Goal: Task Accomplishment & Management: Use online tool/utility

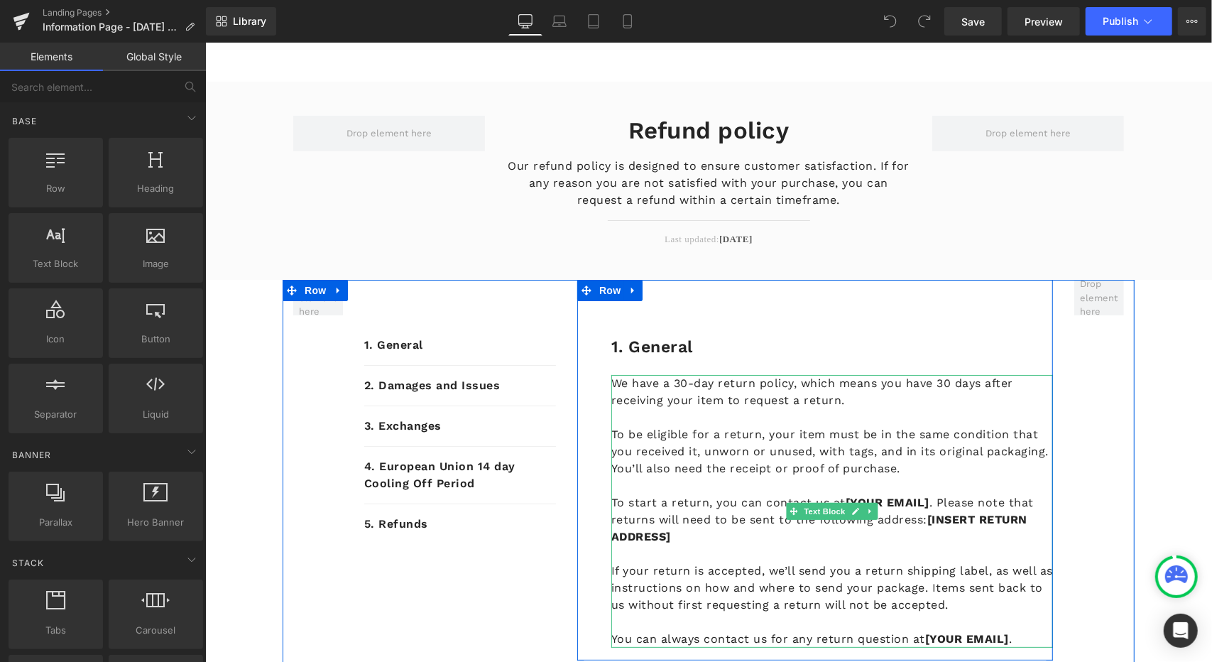
click at [696, 389] on p "We have a 30-day return policy, which means you have 30 days after receiving yo…" at bounding box center [832, 391] width 442 height 34
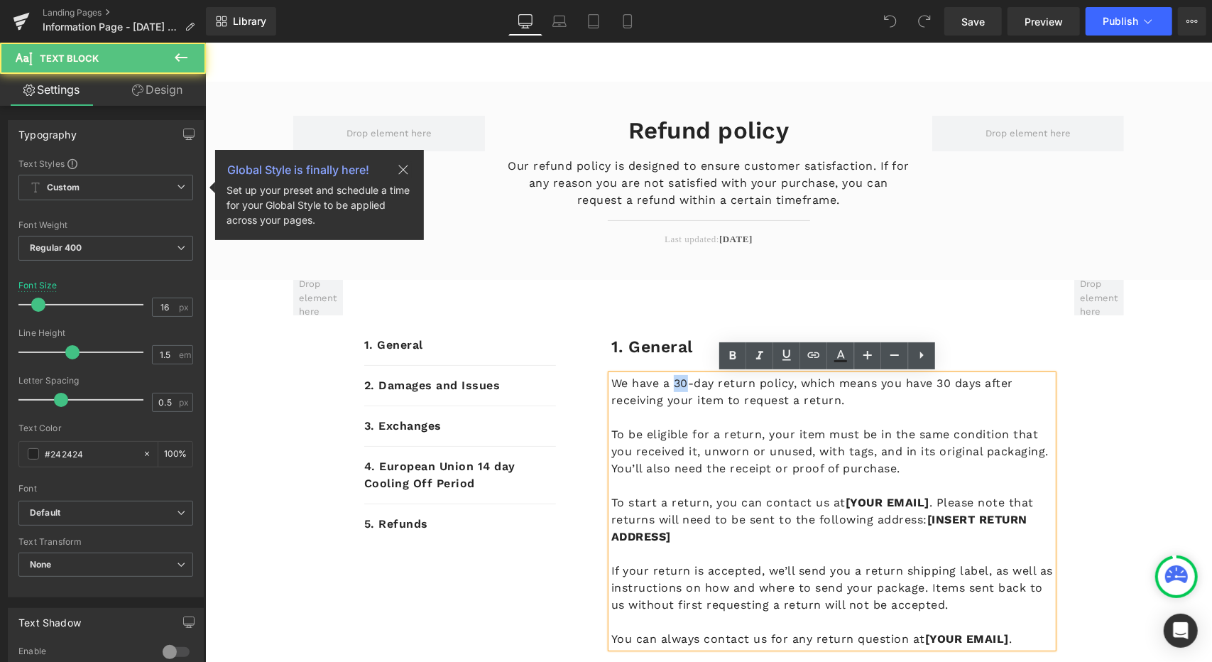
drag, startPoint x: 683, startPoint y: 381, endPoint x: 671, endPoint y: 381, distance: 11.4
click at [671, 381] on p "We have a 30-day return policy, which means you have 30 days after receiving yo…" at bounding box center [832, 391] width 442 height 34
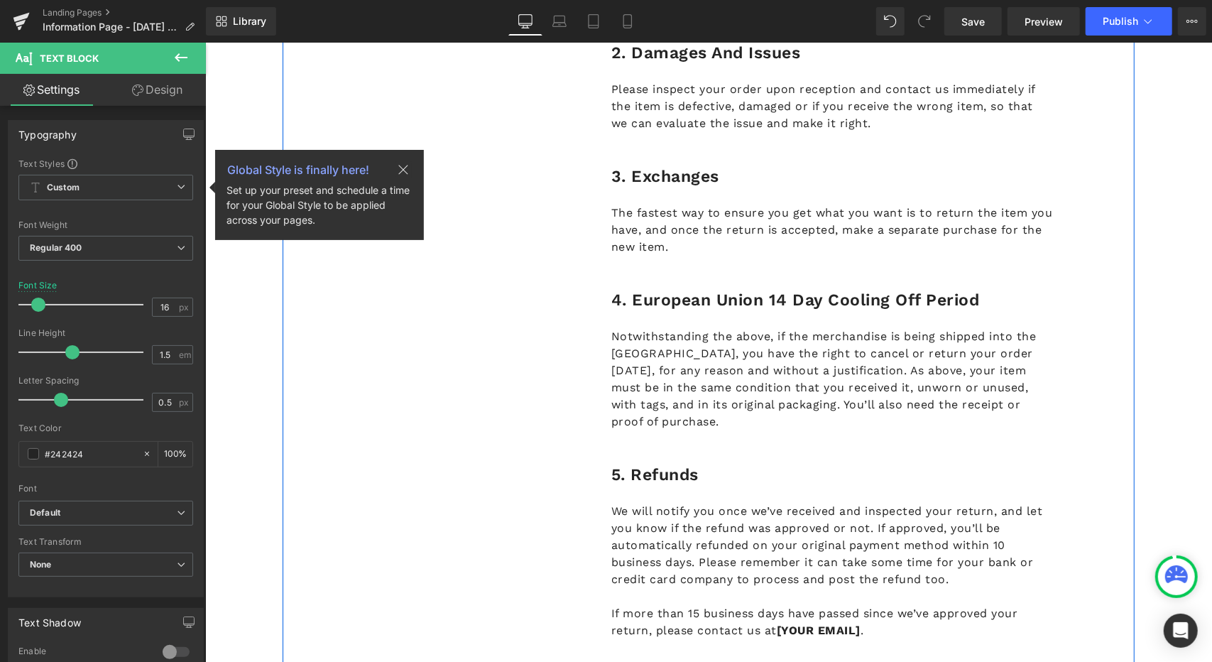
scroll to position [934, 0]
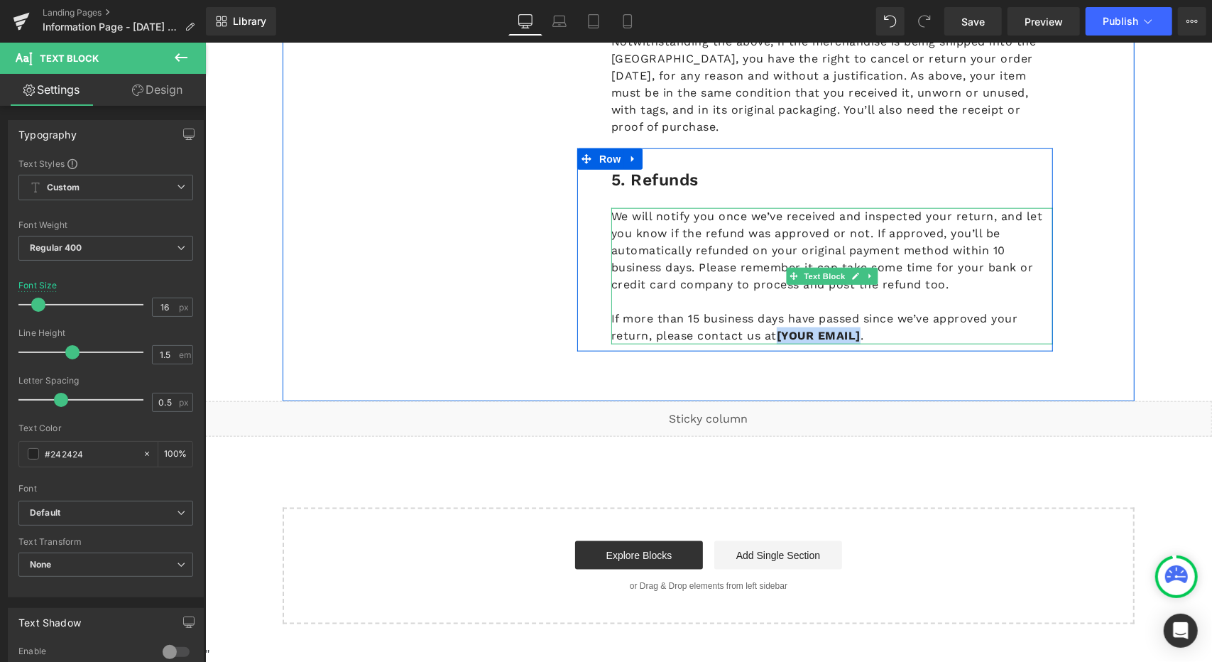
drag, startPoint x: 858, startPoint y: 335, endPoint x: 776, endPoint y: 334, distance: 82.4
click at [776, 334] on p "If more than 15 business days have passed since we’ve approved your return, ple…" at bounding box center [832, 327] width 442 height 34
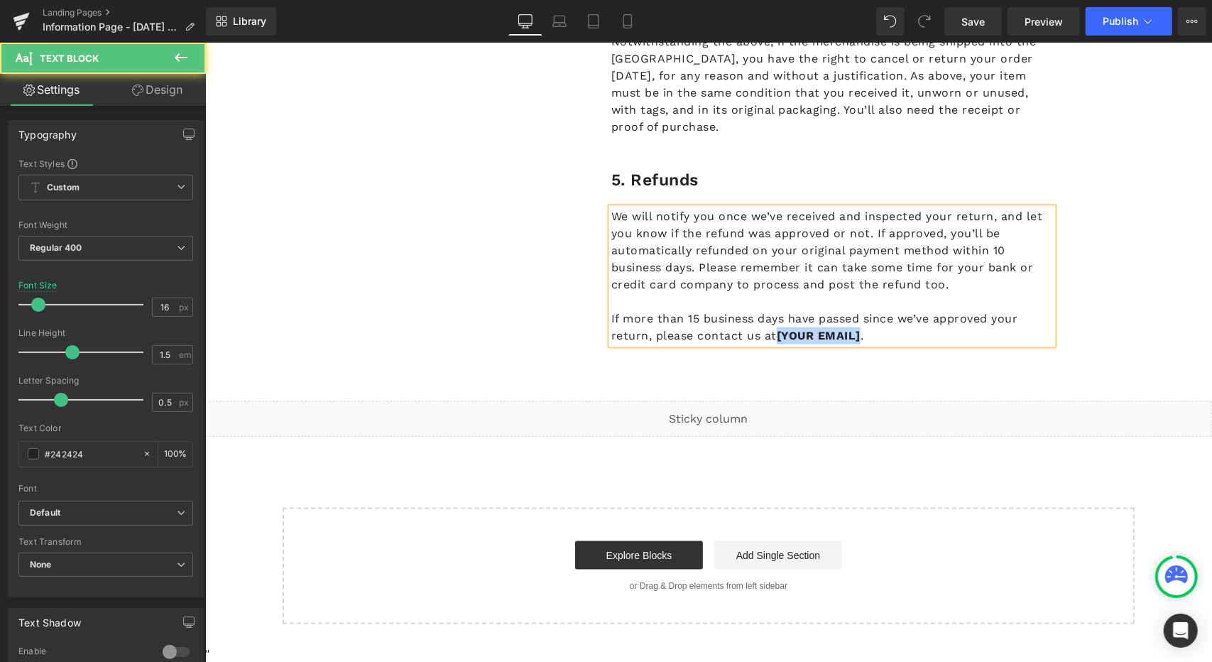
click at [835, 335] on strong "[YOUR EMAIL]" at bounding box center [818, 334] width 84 height 13
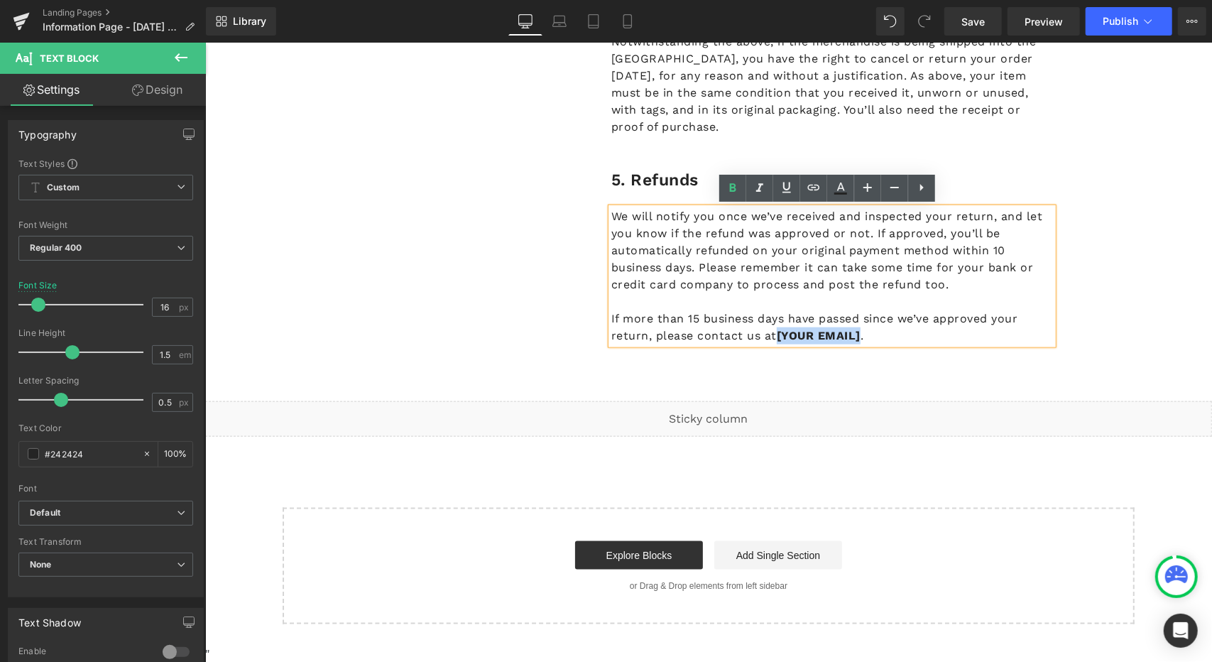
drag, startPoint x: 859, startPoint y: 336, endPoint x: 775, endPoint y: 333, distance: 83.9
click at [775, 333] on p "If more than 15 business days have passed since we’ve approved your return, ple…" at bounding box center [832, 327] width 442 height 34
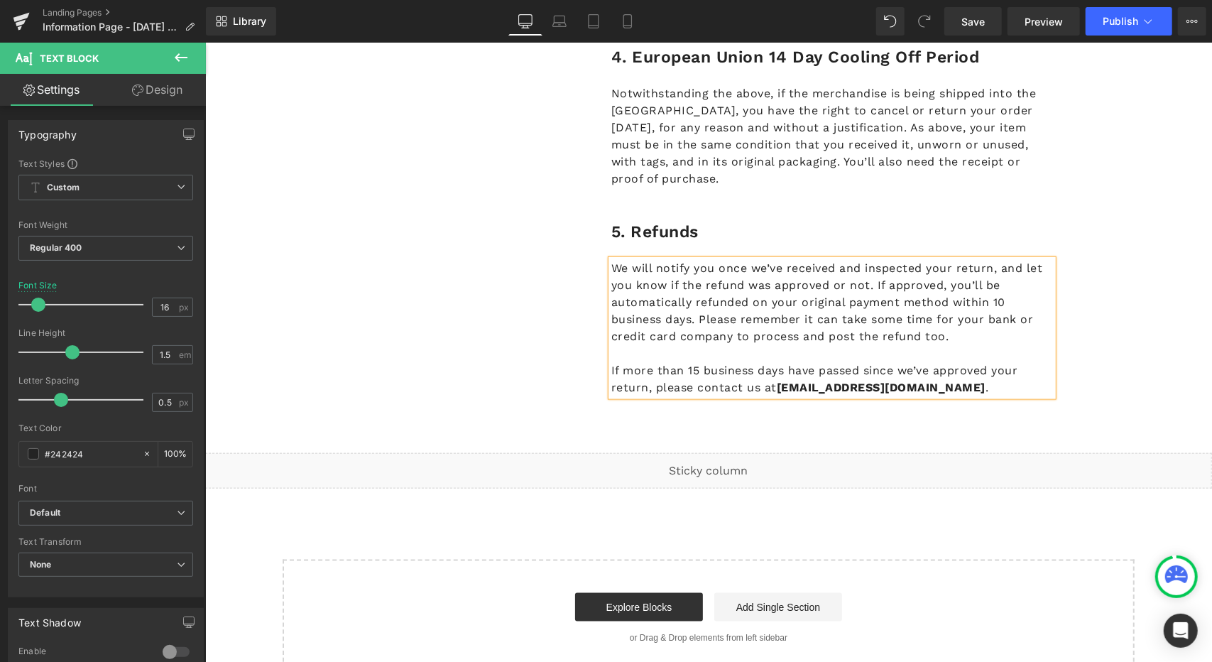
scroll to position [863, 0]
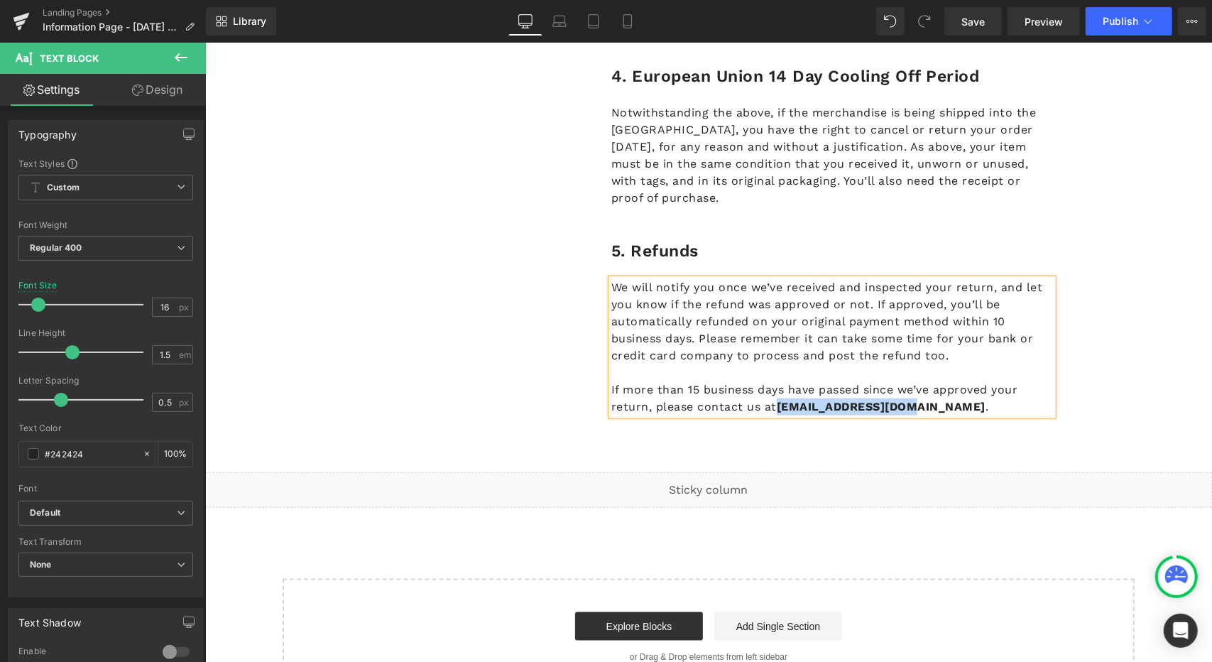
drag, startPoint x: 774, startPoint y: 405, endPoint x: 920, endPoint y: 404, distance: 146.3
click at [920, 404] on p "If more than 15 business days have passed since we’ve approved your return, ple…" at bounding box center [832, 398] width 442 height 34
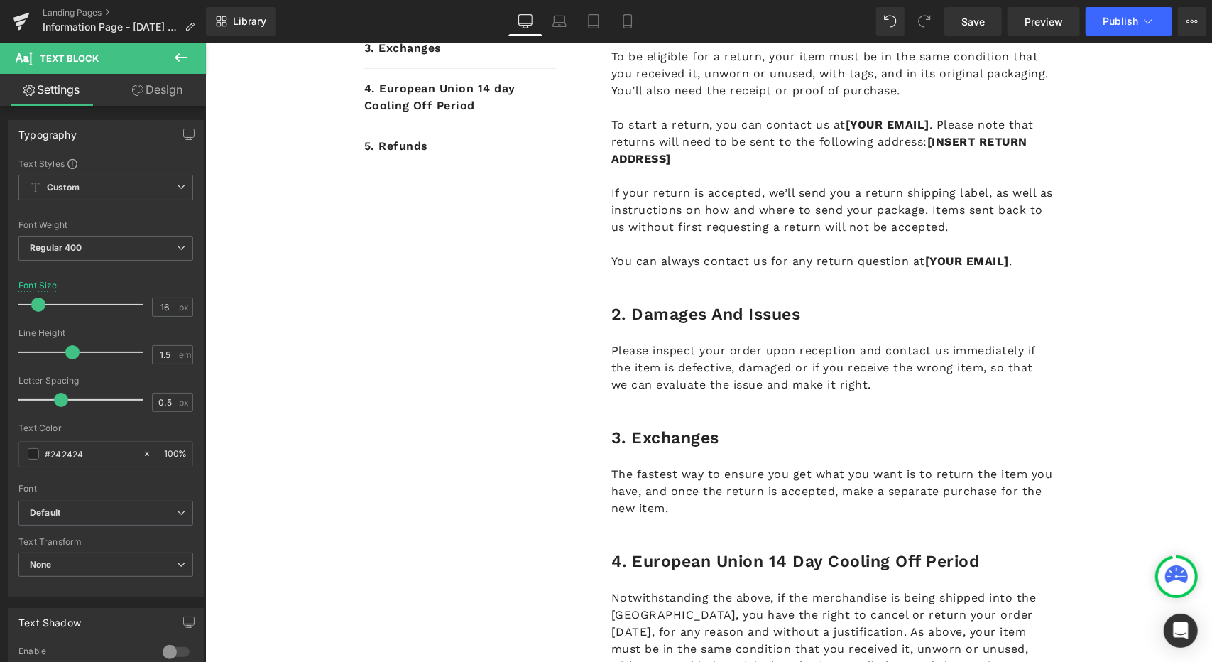
scroll to position [366, 0]
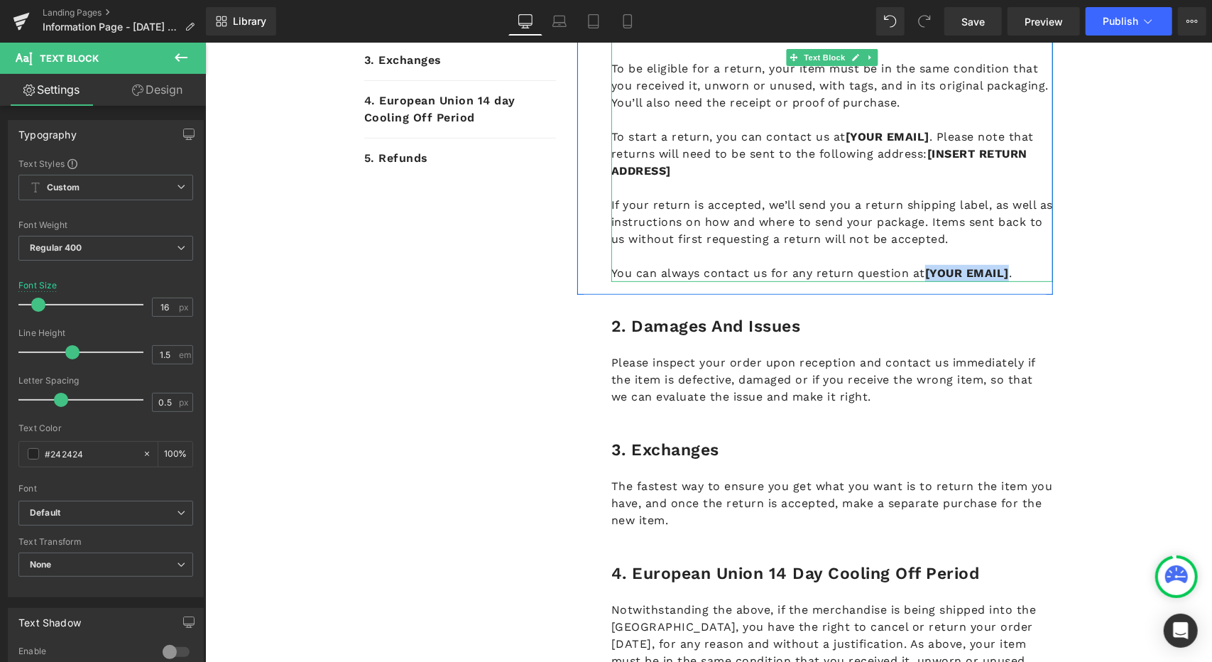
drag, startPoint x: 1006, startPoint y: 272, endPoint x: 920, endPoint y: 270, distance: 85.3
click at [920, 270] on p "You can always contact us for any return question at [YOUR EMAIL] ." at bounding box center [832, 272] width 442 height 17
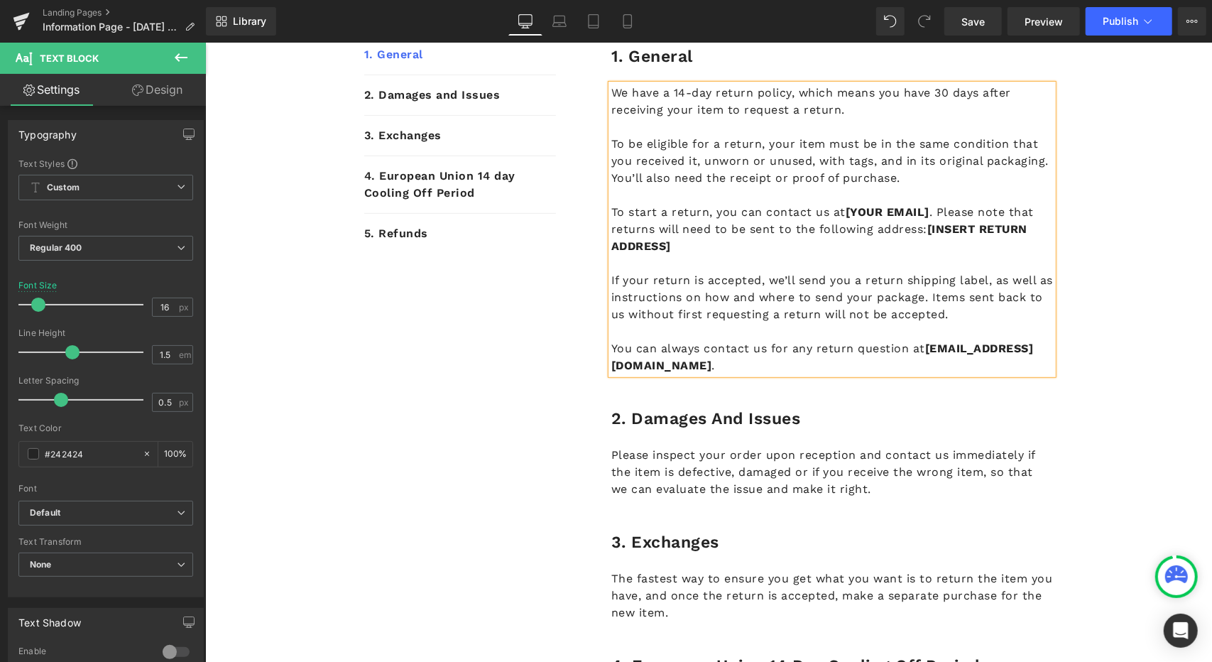
scroll to position [224, 0]
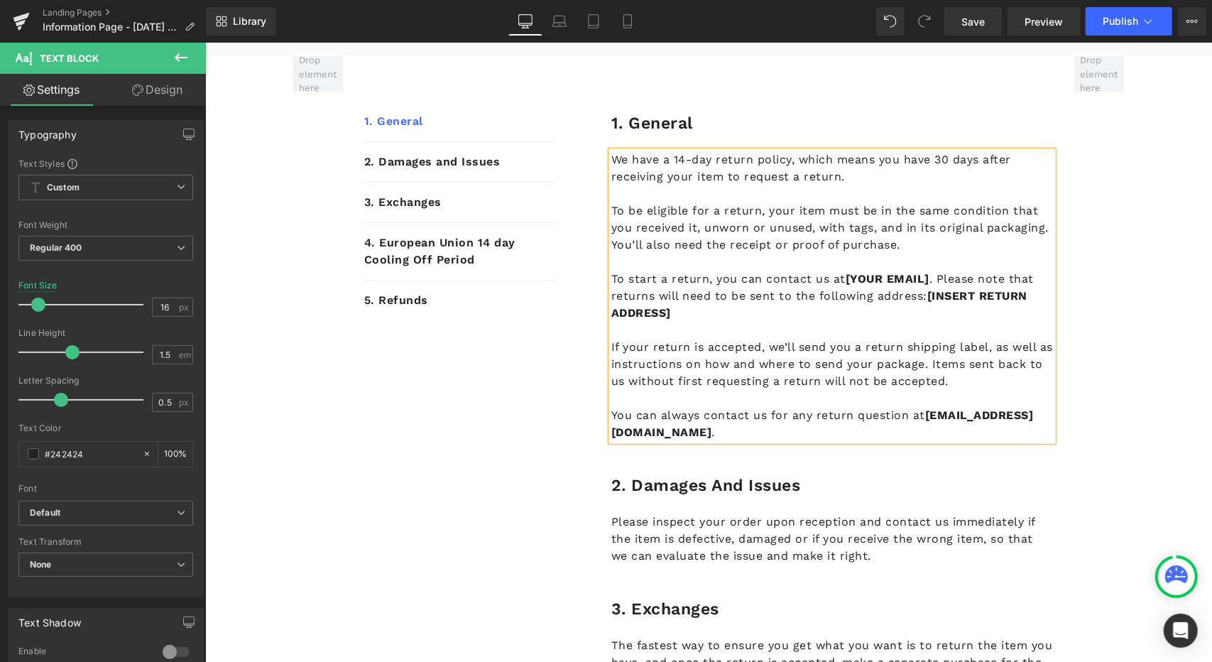
click at [1040, 334] on p at bounding box center [832, 329] width 442 height 17
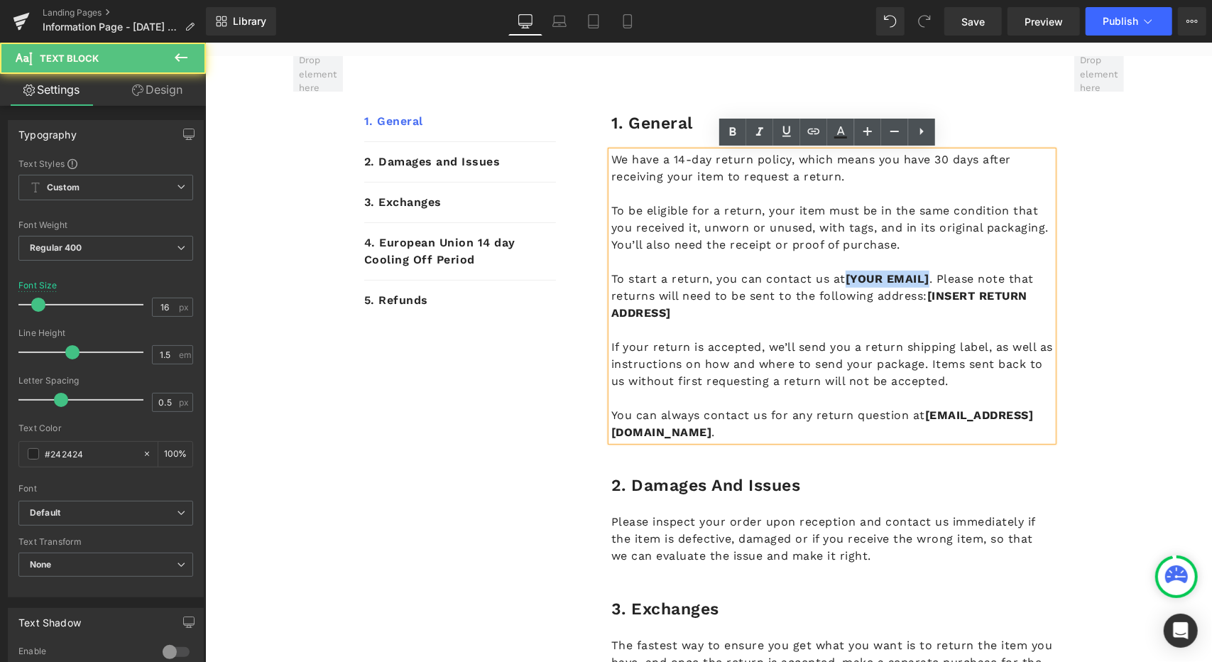
drag, startPoint x: 843, startPoint y: 278, endPoint x: 925, endPoint y: 273, distance: 81.9
click at [925, 273] on strong "[YOUR EMAIL]" at bounding box center [887, 277] width 84 height 13
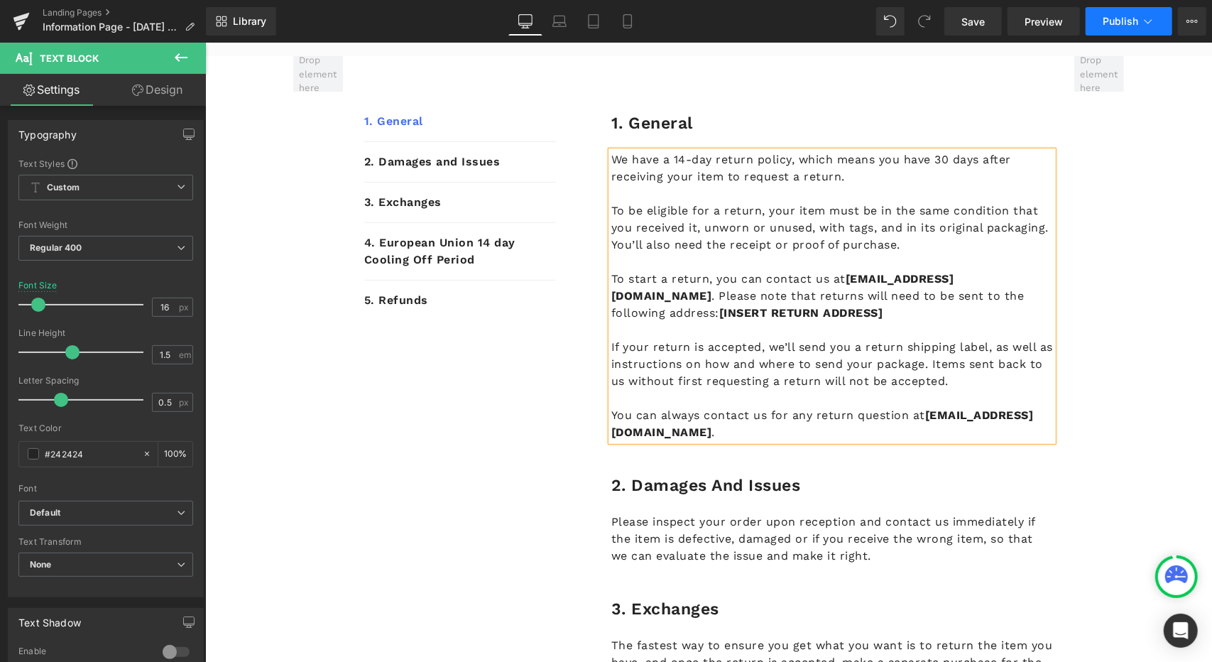
click at [1127, 16] on span "Publish" at bounding box center [1121, 21] width 36 height 11
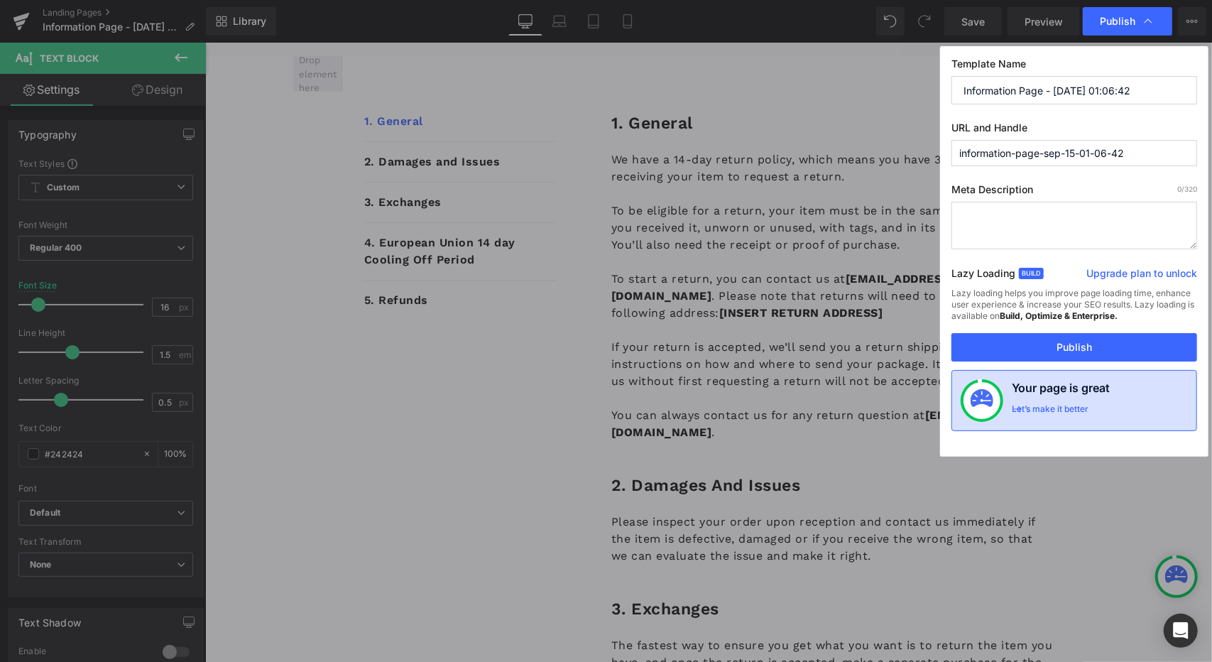
click at [1069, 410] on div "Let’s make it better" at bounding box center [1050, 412] width 77 height 18
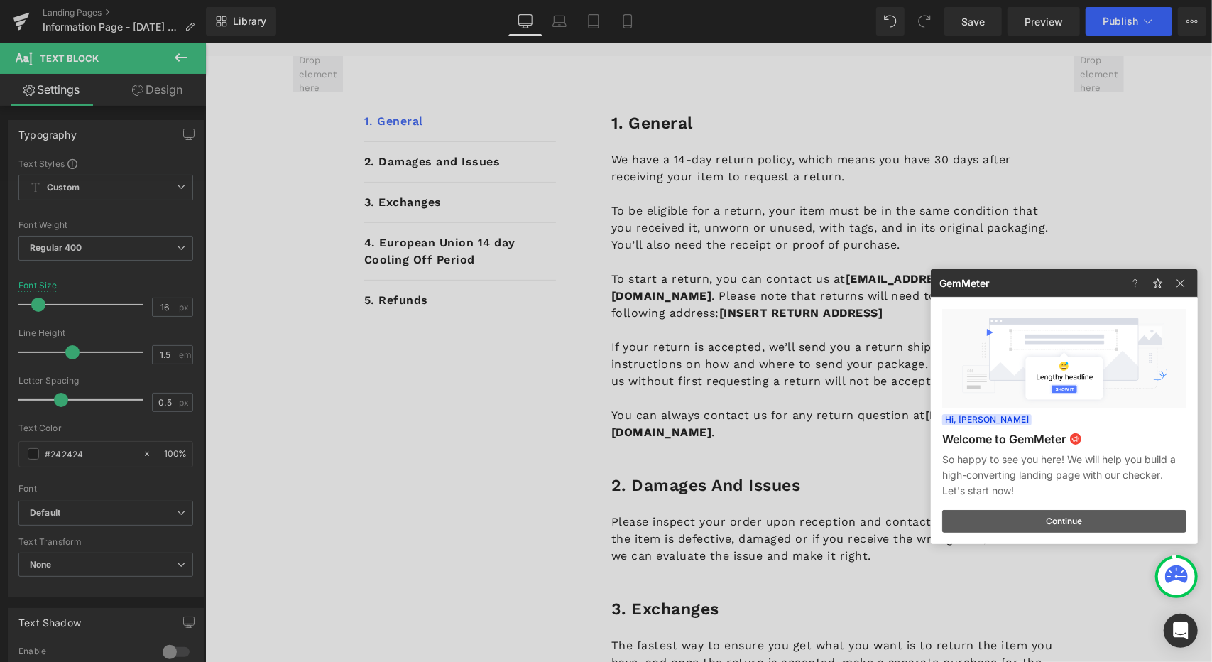
click at [1063, 528] on button "Continue" at bounding box center [1065, 521] width 244 height 23
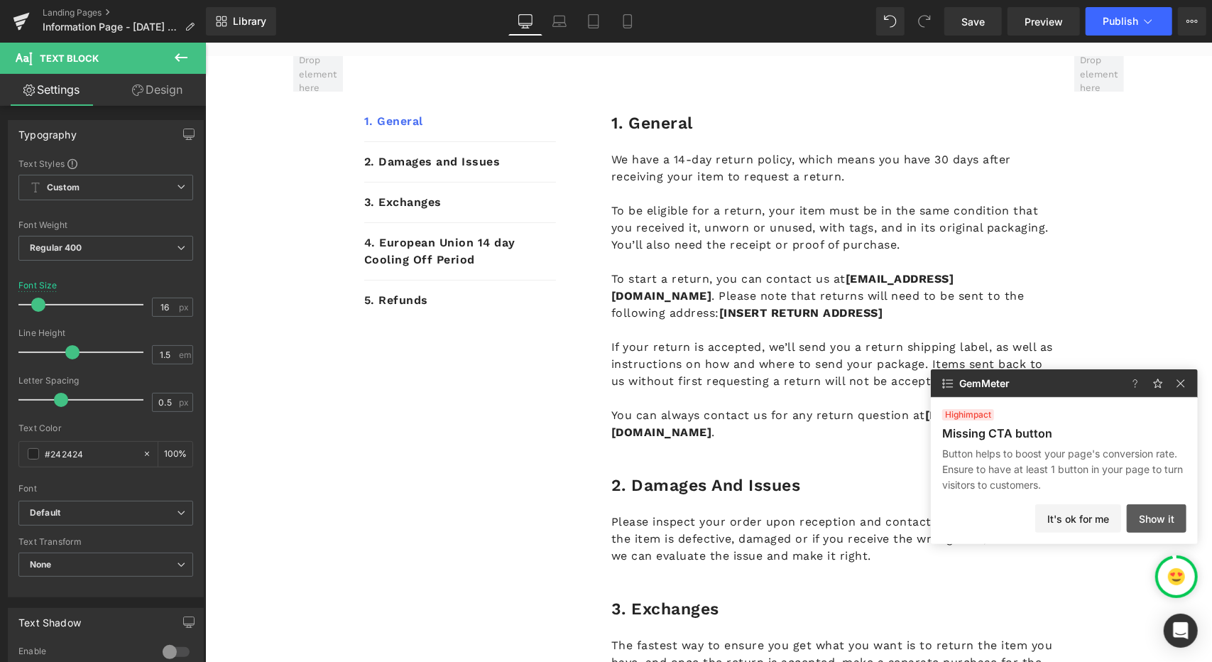
click at [1168, 521] on button "Show it" at bounding box center [1157, 518] width 60 height 28
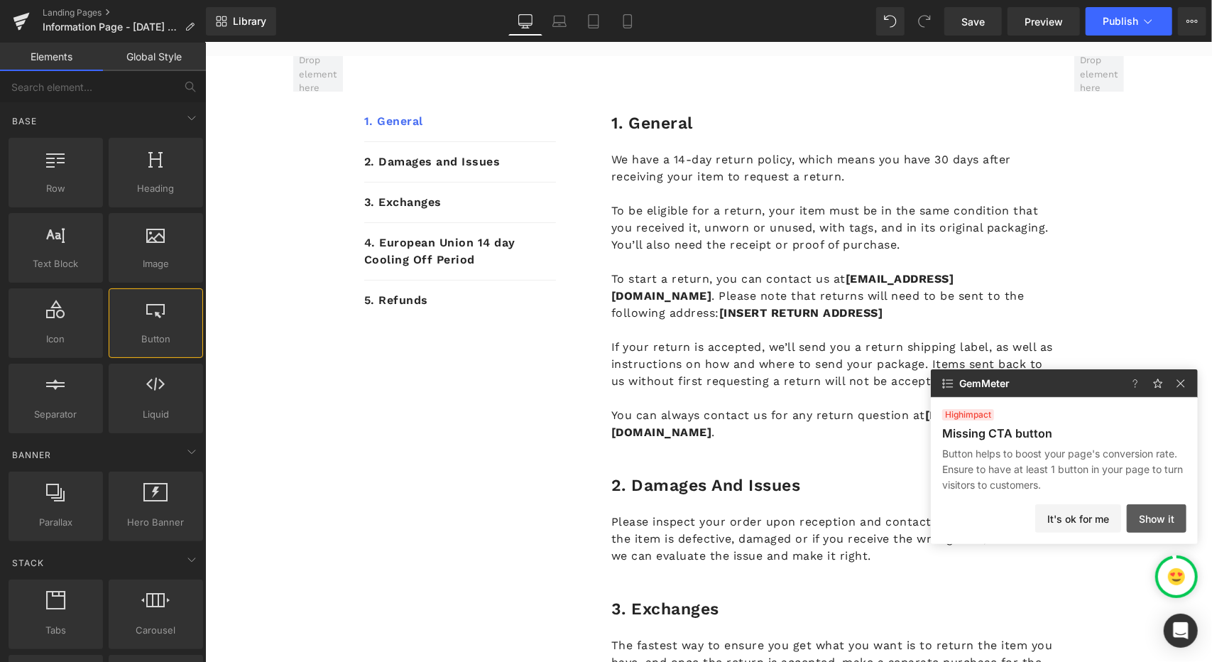
click at [1145, 516] on button "Show it" at bounding box center [1157, 518] width 60 height 28
click at [1145, 515] on button "Show it" at bounding box center [1157, 518] width 60 height 28
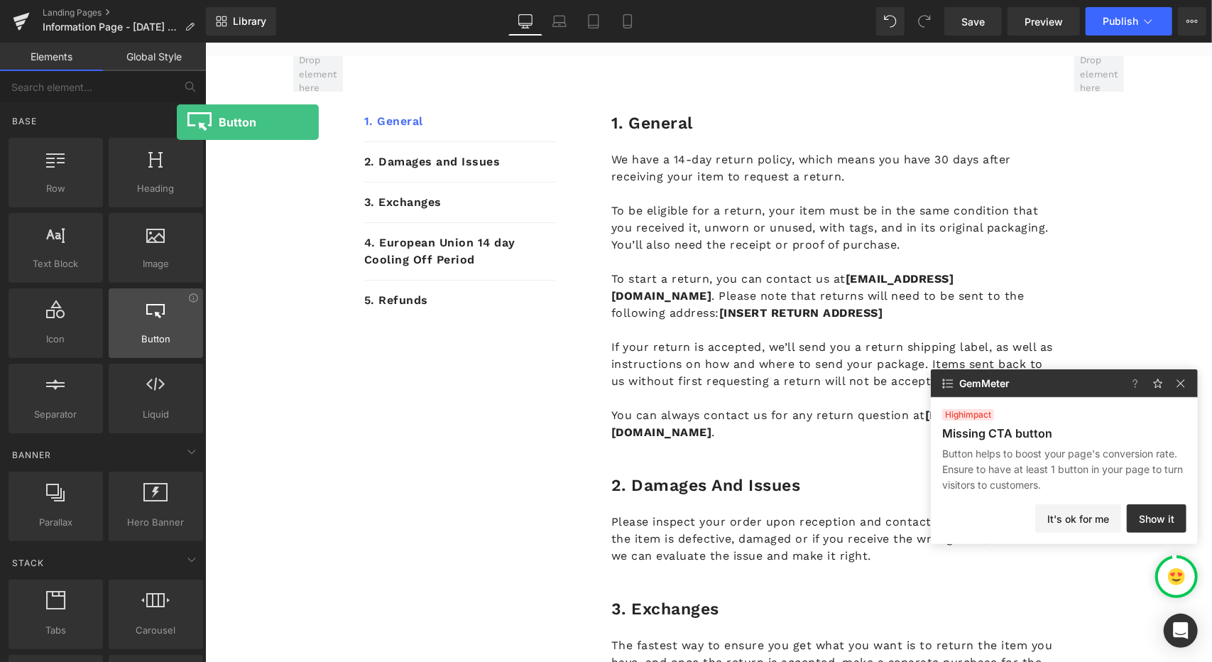
click at [177, 346] on div "Button button, call to action, cta" at bounding box center [156, 323] width 94 height 70
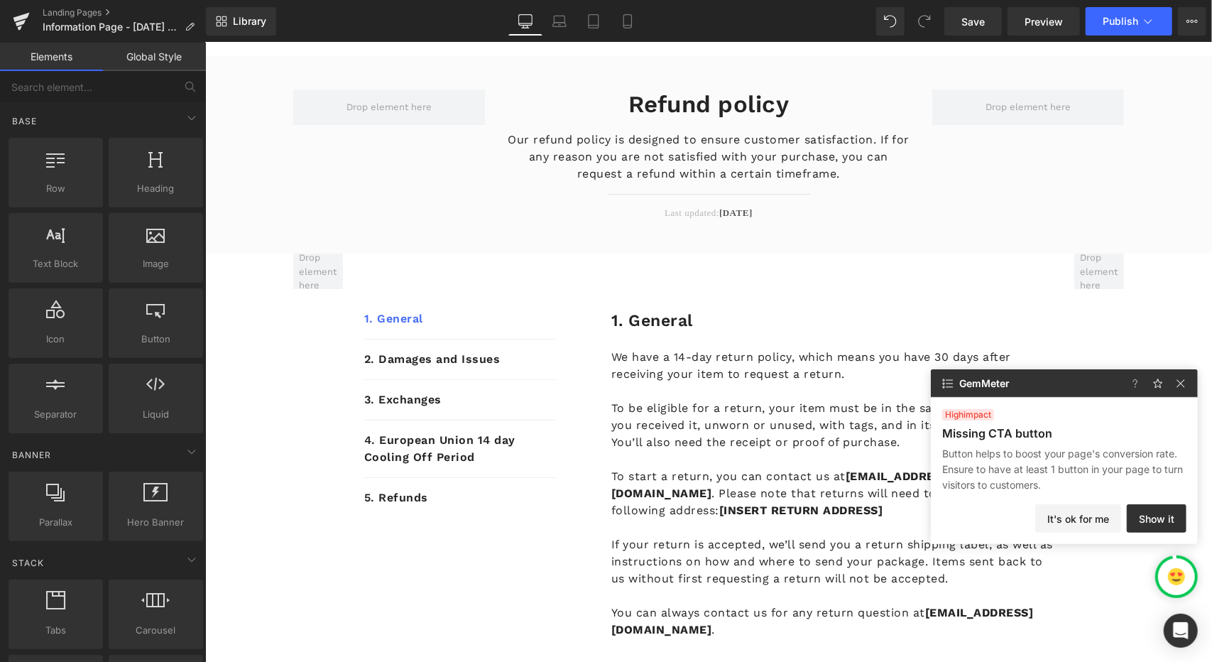
scroll to position [0, 0]
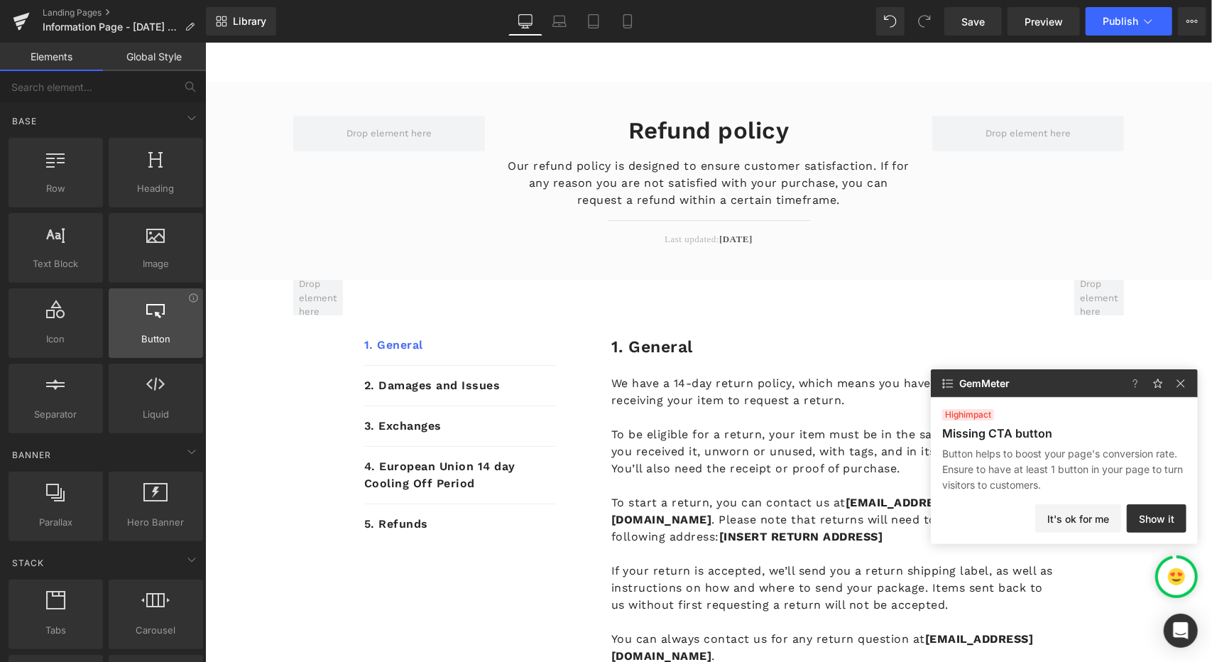
click at [176, 349] on div "Button button, call to action, cta" at bounding box center [156, 323] width 94 height 70
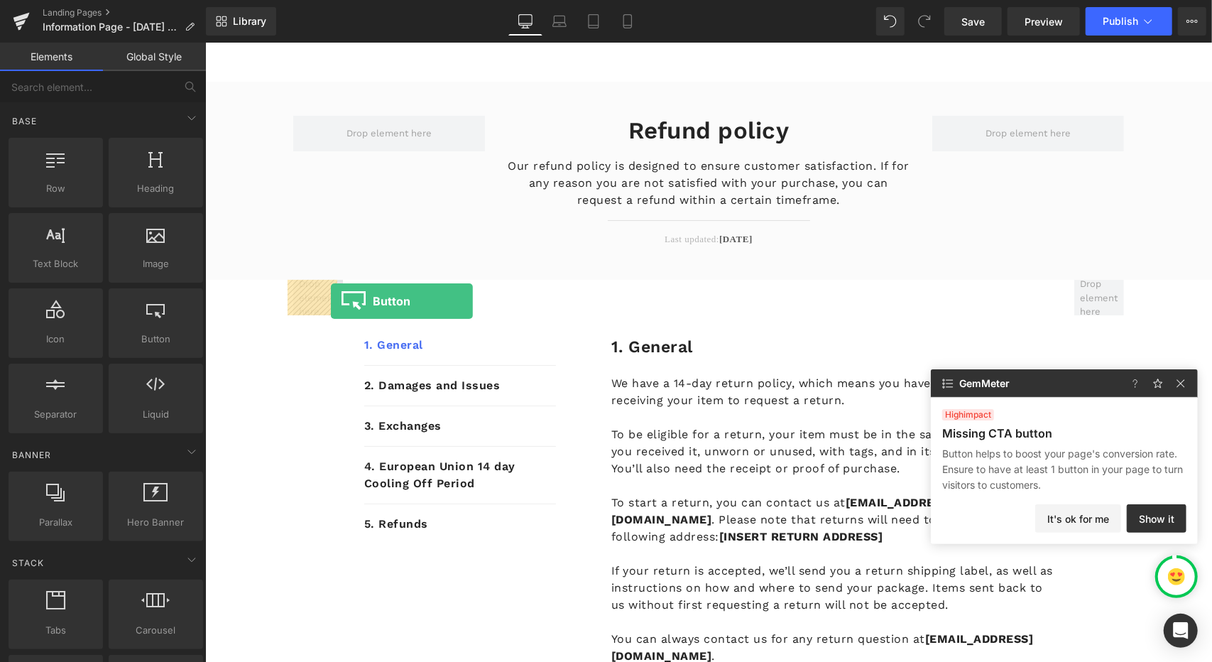
drag, startPoint x: 371, startPoint y: 379, endPoint x: 330, endPoint y: 300, distance: 88.0
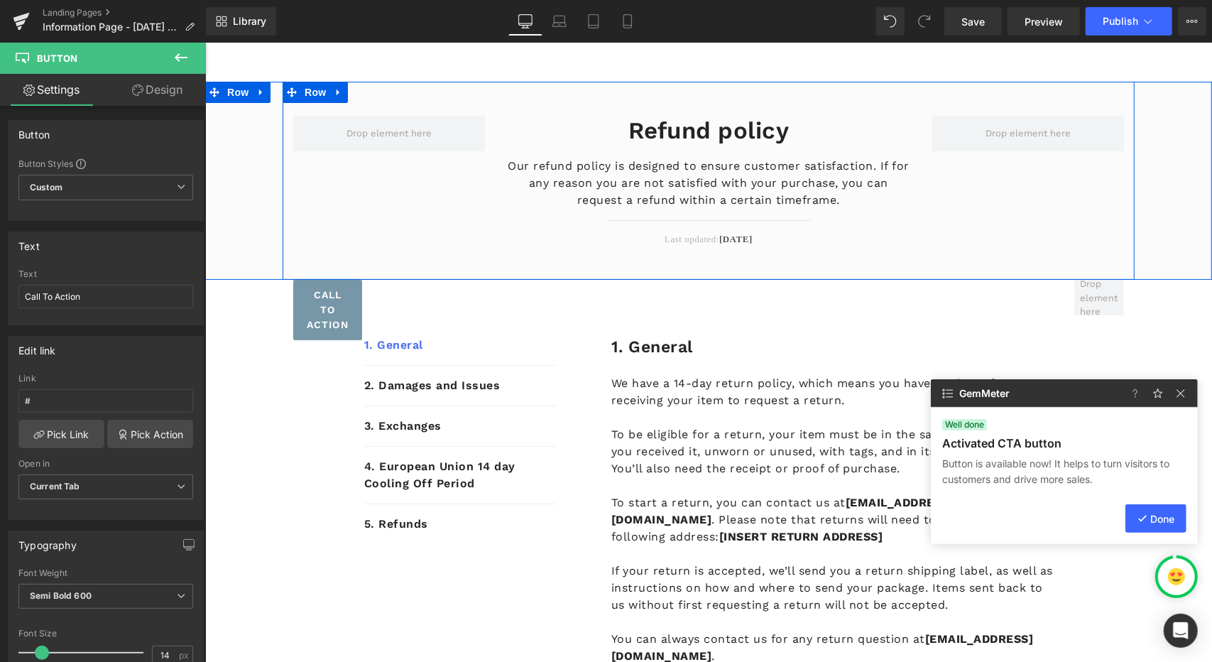
click at [457, 176] on div "Refund policy Heading Our refund policy is designed to ensure customer satisfac…" at bounding box center [708, 180] width 852 height 198
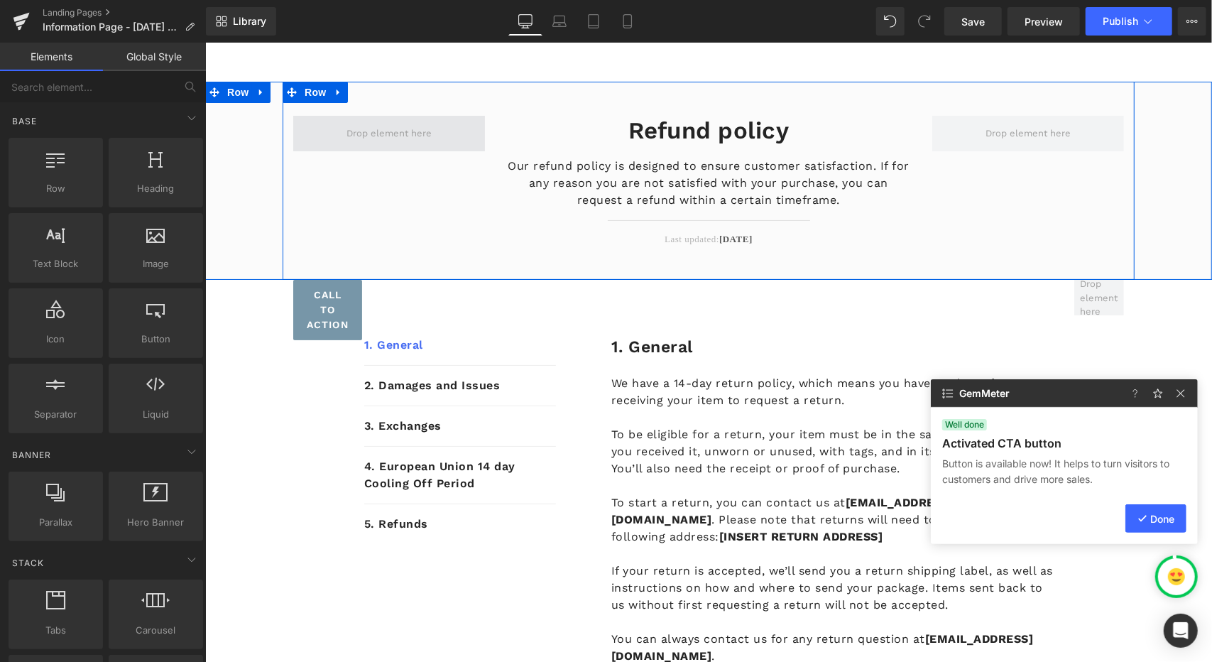
click at [401, 130] on span at bounding box center [388, 132] width 95 height 21
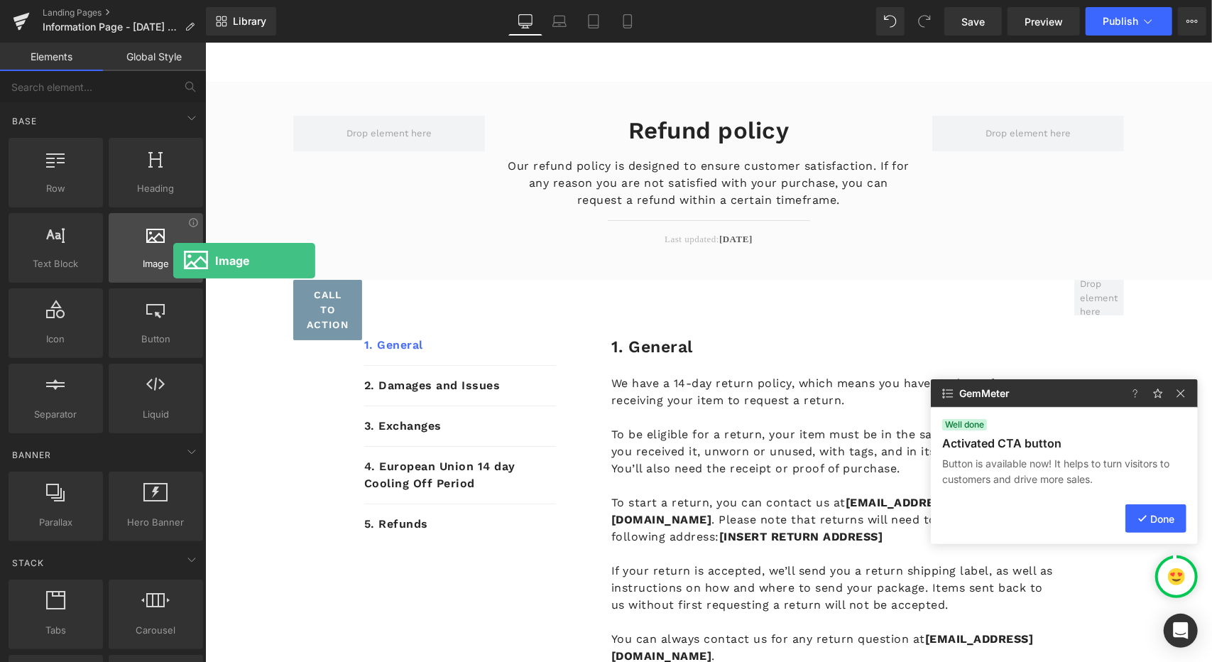
click at [173, 261] on span "Image" at bounding box center [156, 263] width 86 height 15
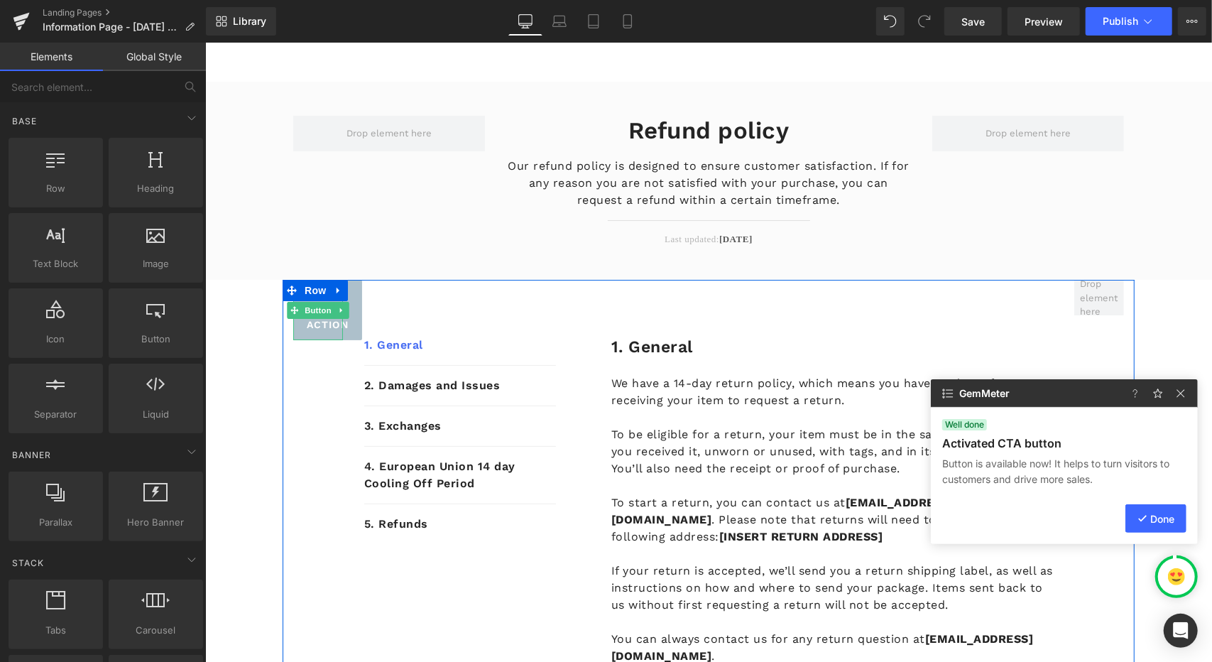
click at [306, 312] on span "Button" at bounding box center [317, 309] width 33 height 17
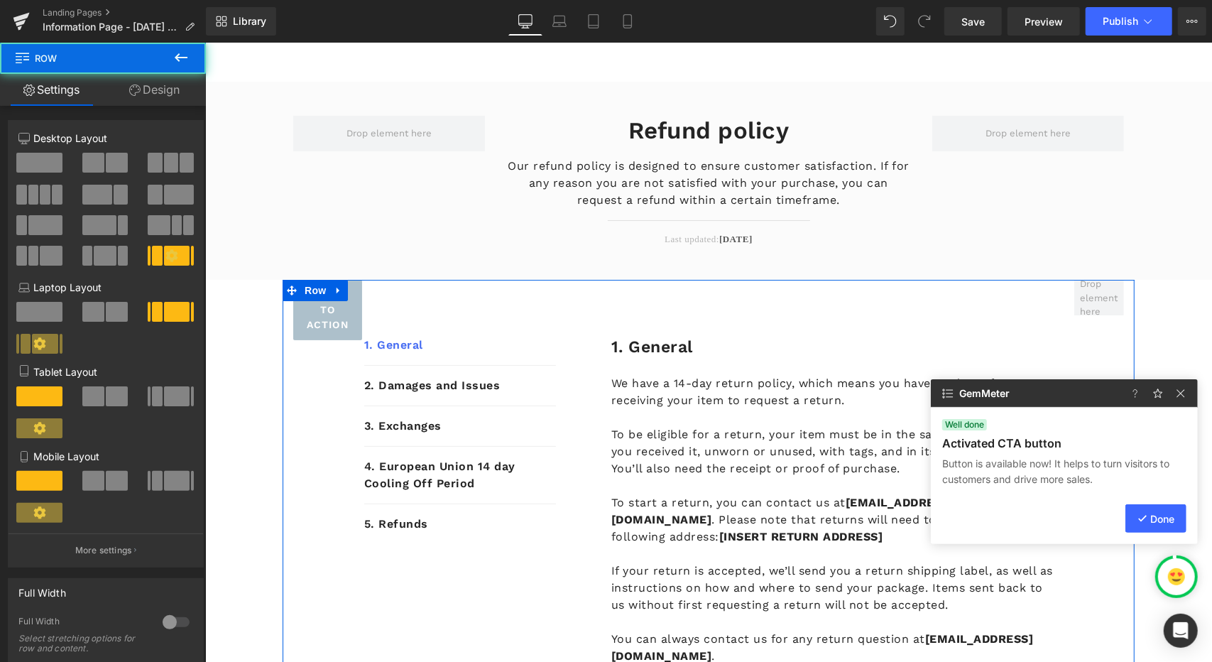
click at [326, 328] on span "Call To Action" at bounding box center [327, 309] width 42 height 45
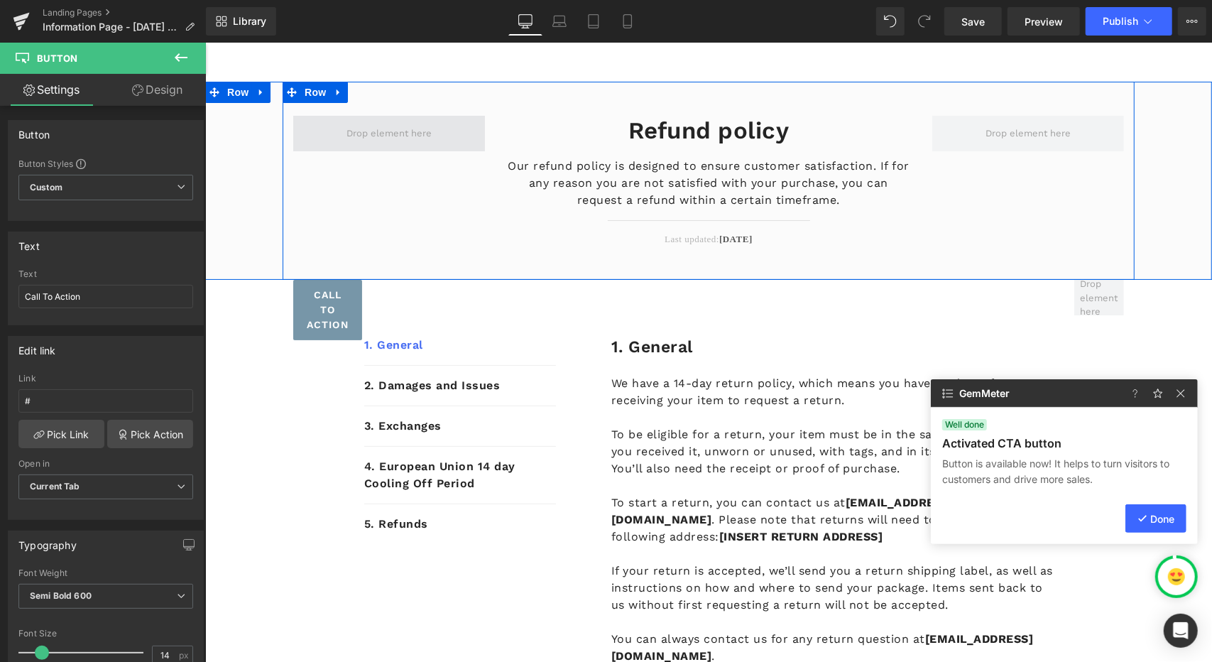
click at [416, 135] on span at bounding box center [388, 132] width 95 height 21
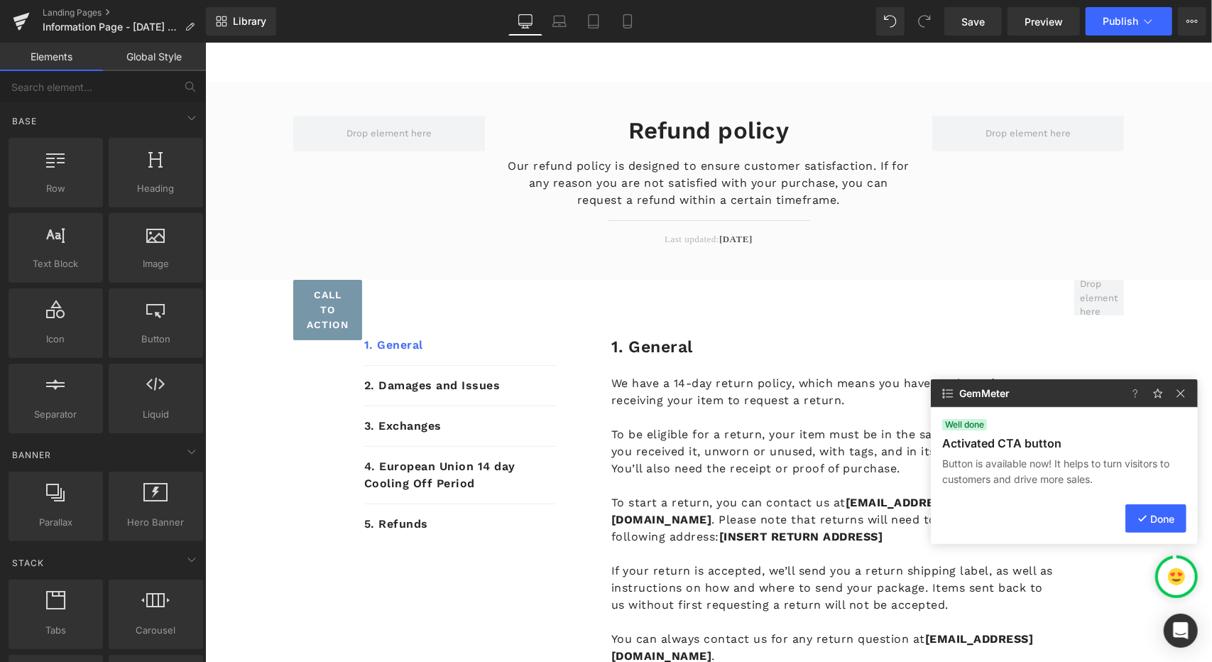
click at [1178, 583] on img at bounding box center [1176, 576] width 17 height 17
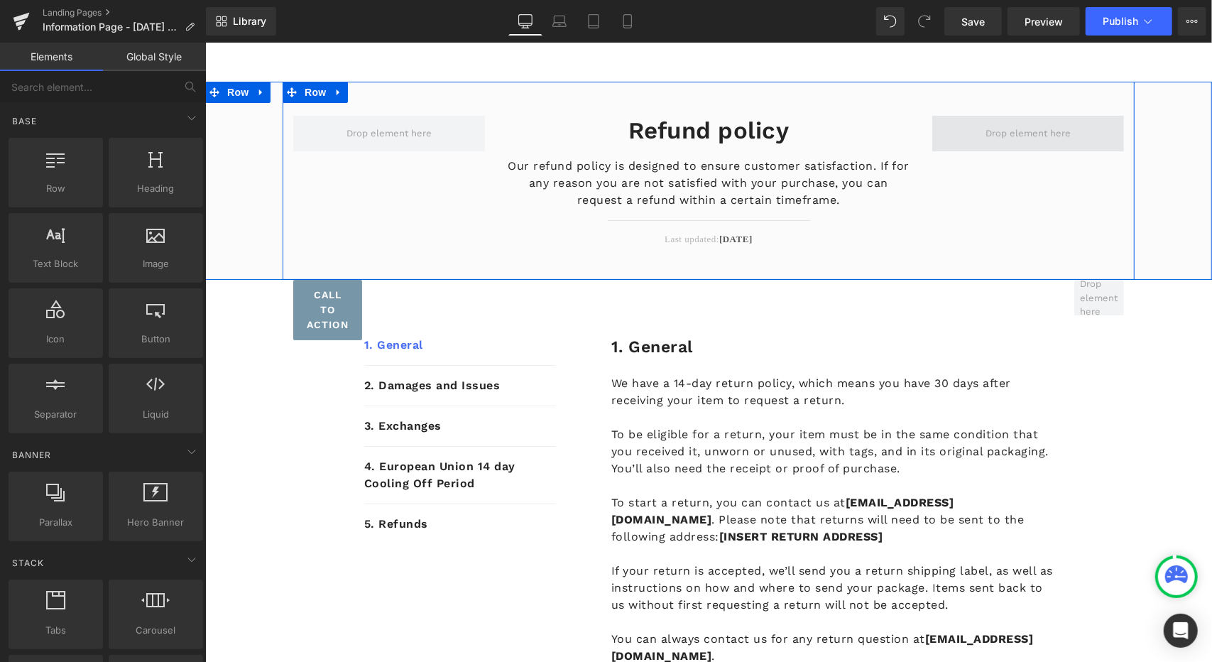
click at [985, 130] on span at bounding box center [1027, 132] width 95 height 21
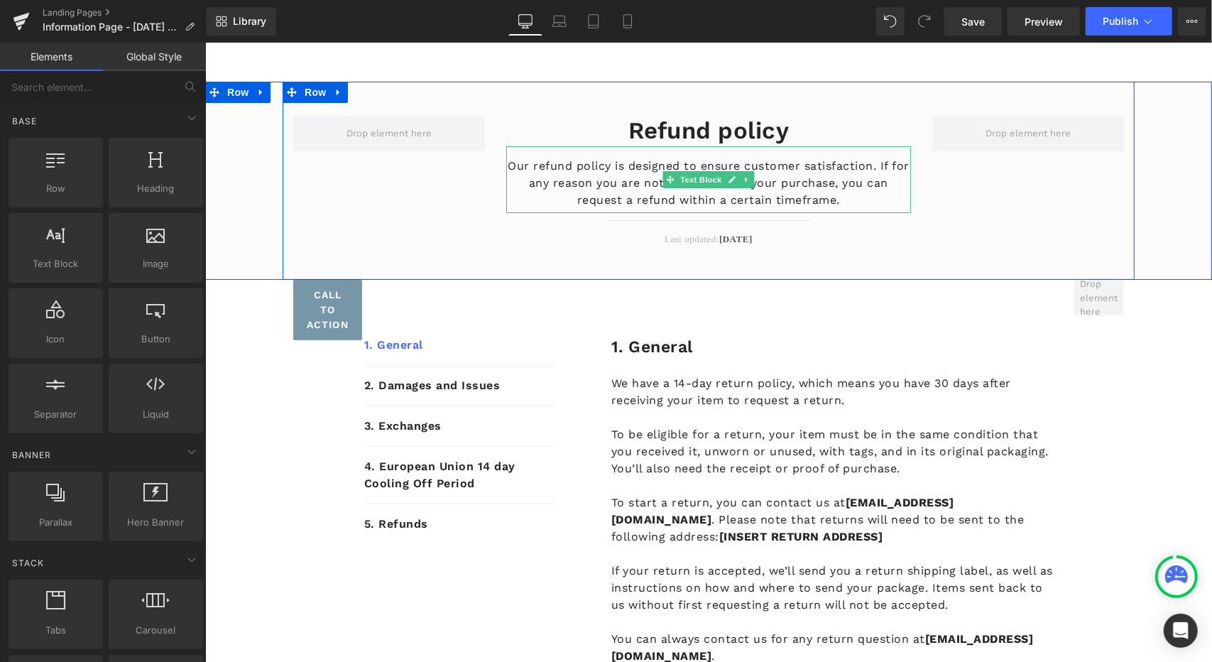
click at [671, 191] on p "Our refund policy is designed to ensure customer satisfaction. If for any reaso…" at bounding box center [708, 182] width 405 height 51
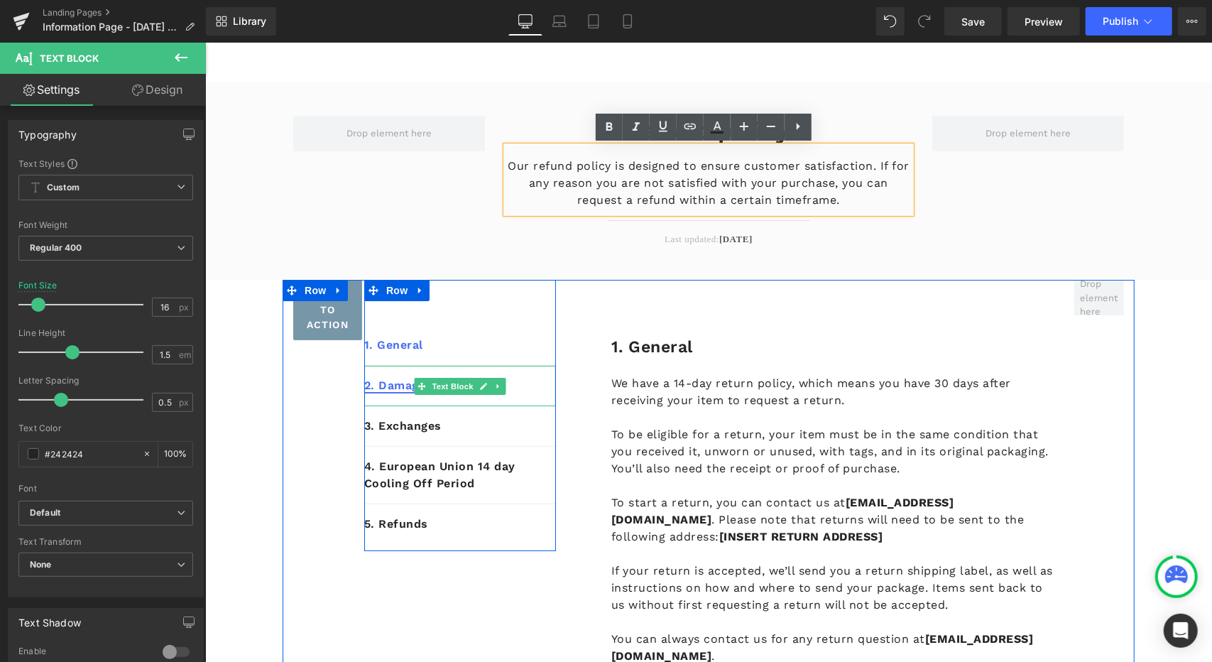
click at [404, 385] on link "2. Damages and Issues" at bounding box center [432, 384] width 136 height 13
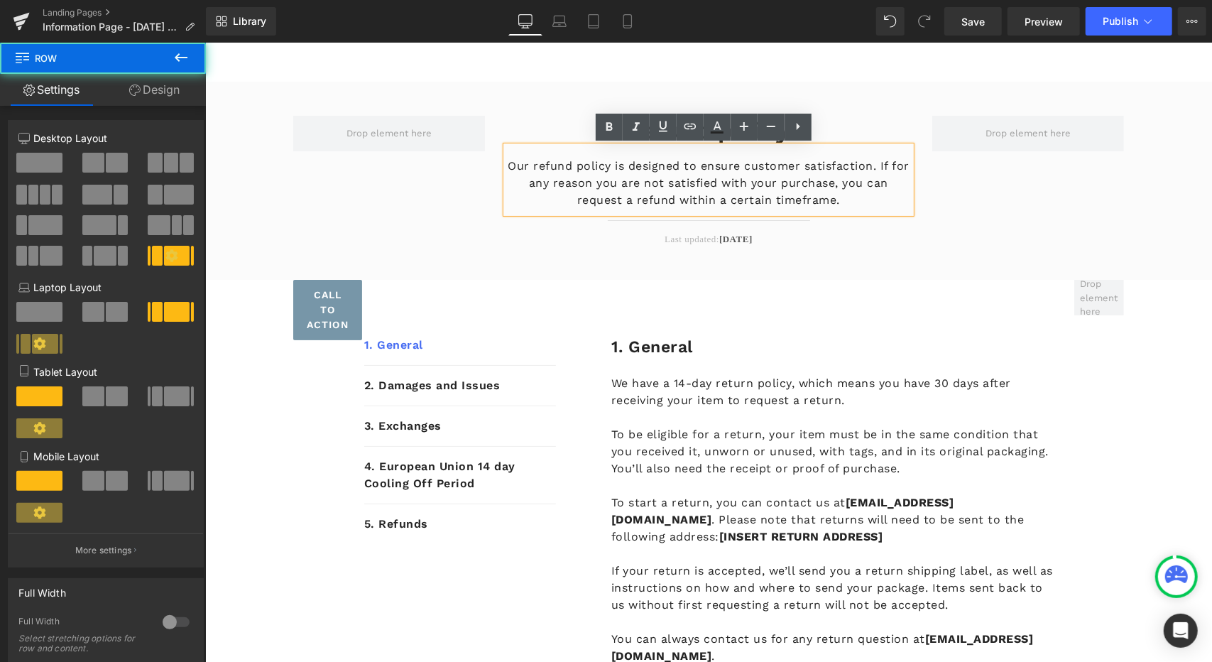
drag, startPoint x: 453, startPoint y: 470, endPoint x: 447, endPoint y: 152, distance: 318.2
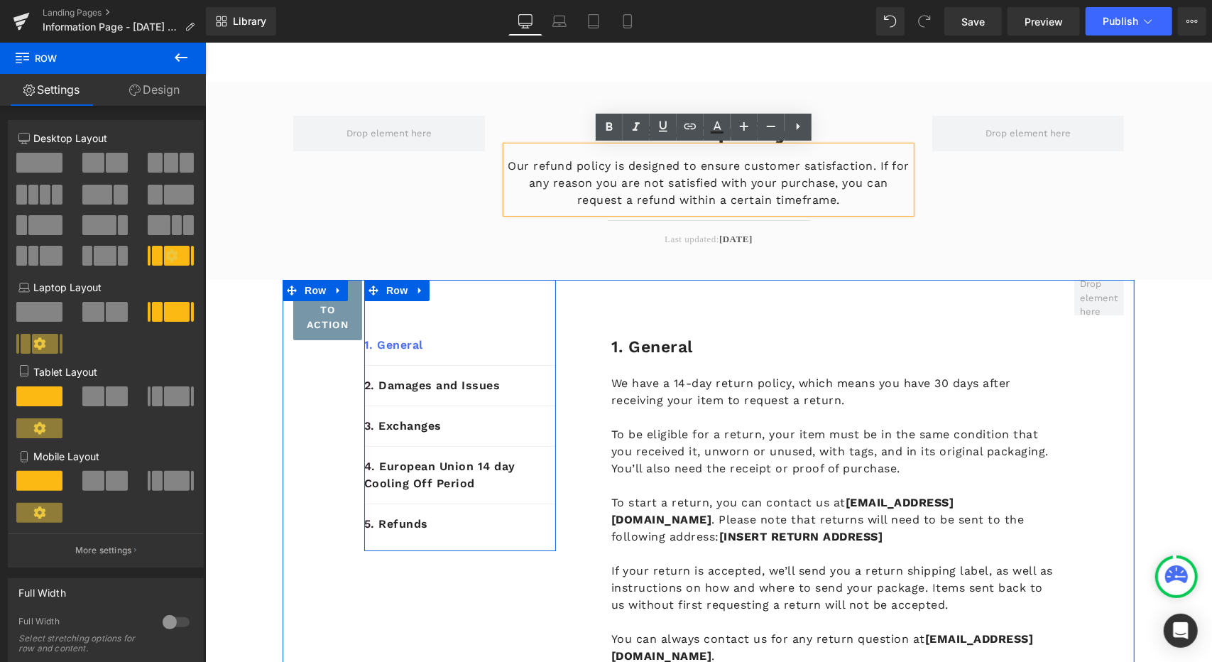
click at [460, 308] on div "1. General Text Block 2. Damages and Issues Text Block 3. Exchanges Text Block …" at bounding box center [460, 414] width 192 height 271
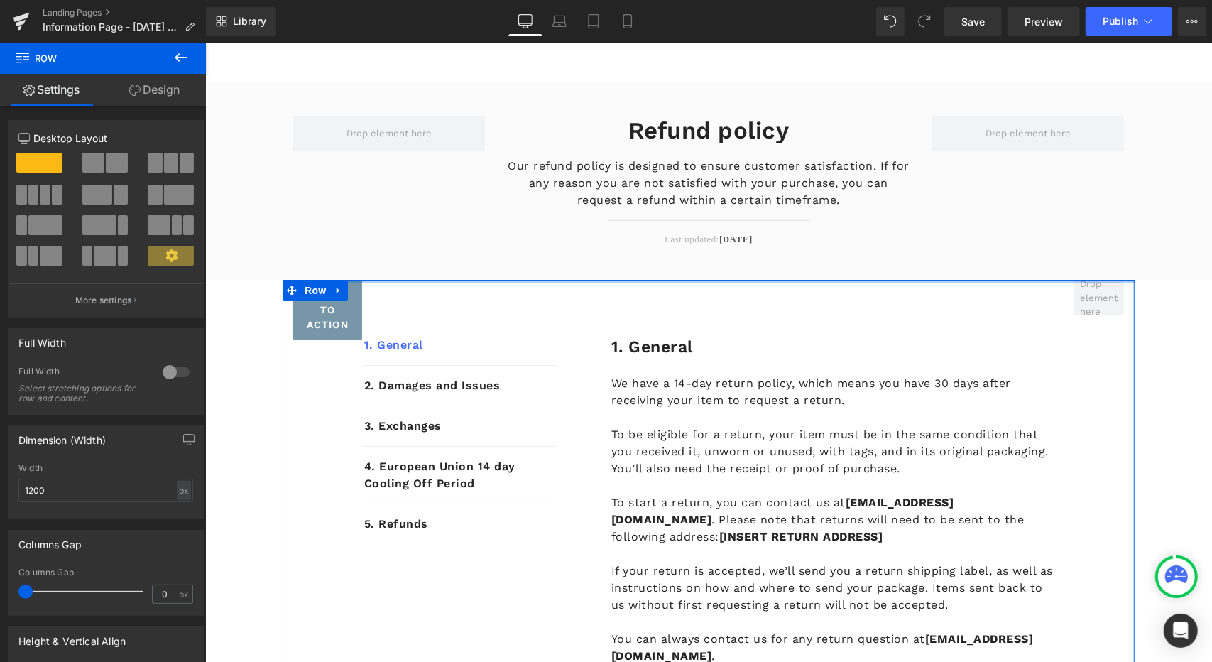
click at [803, 283] on div "1. General Heading We have a 14-day return policy, which means you have 30 days…" at bounding box center [815, 478] width 476 height 398
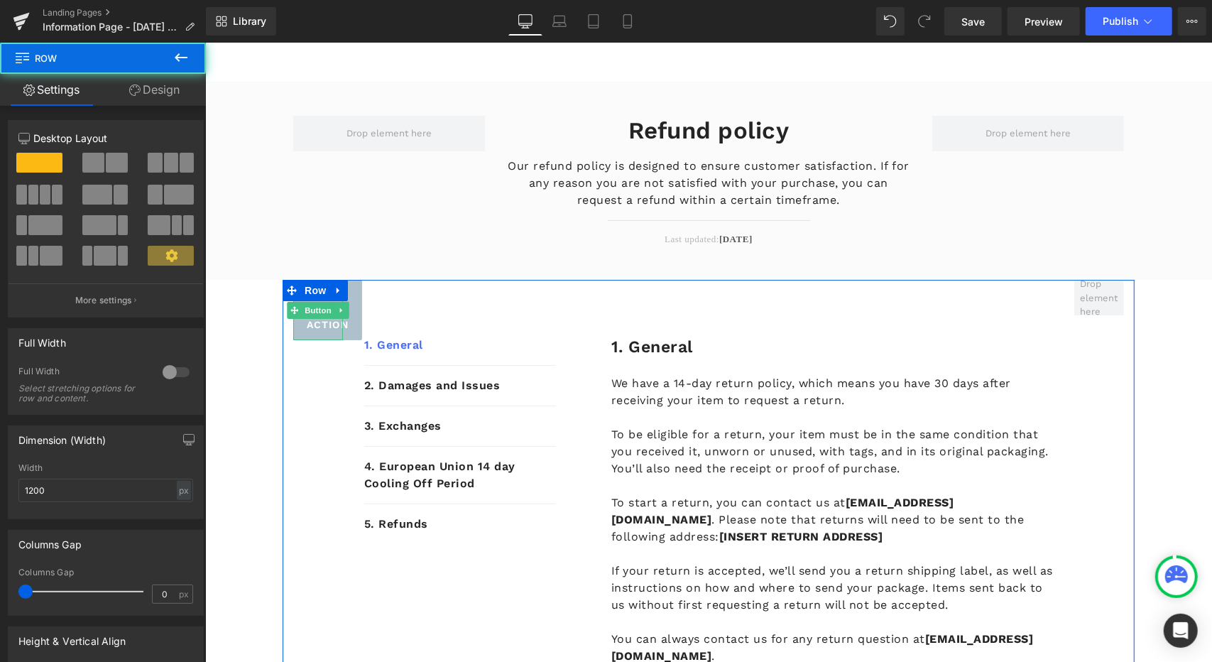
click at [334, 315] on link at bounding box center [341, 309] width 15 height 17
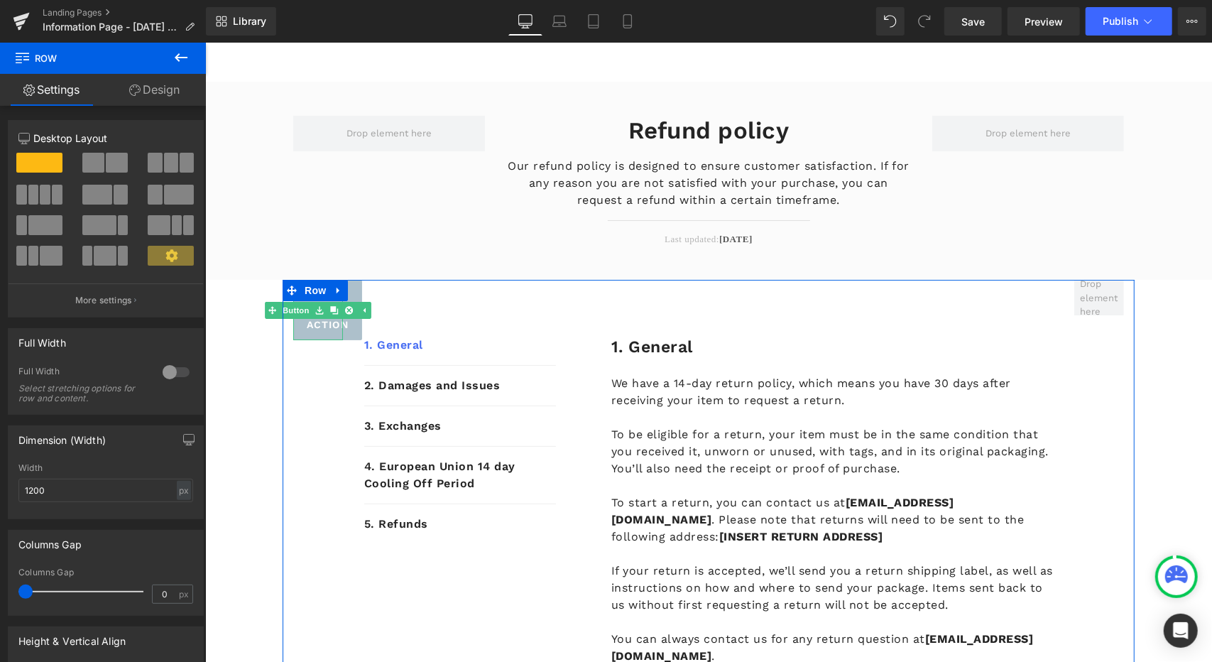
click at [320, 327] on span "Call To Action" at bounding box center [327, 309] width 42 height 45
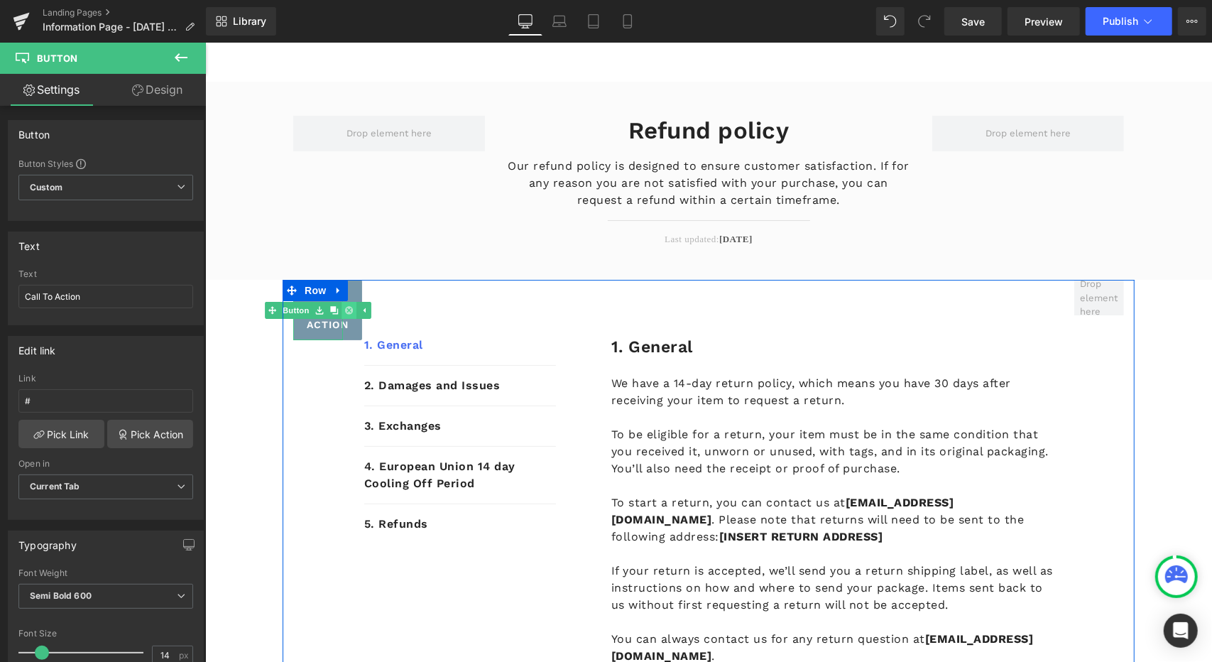
click at [344, 308] on icon at bounding box center [348, 309] width 8 height 8
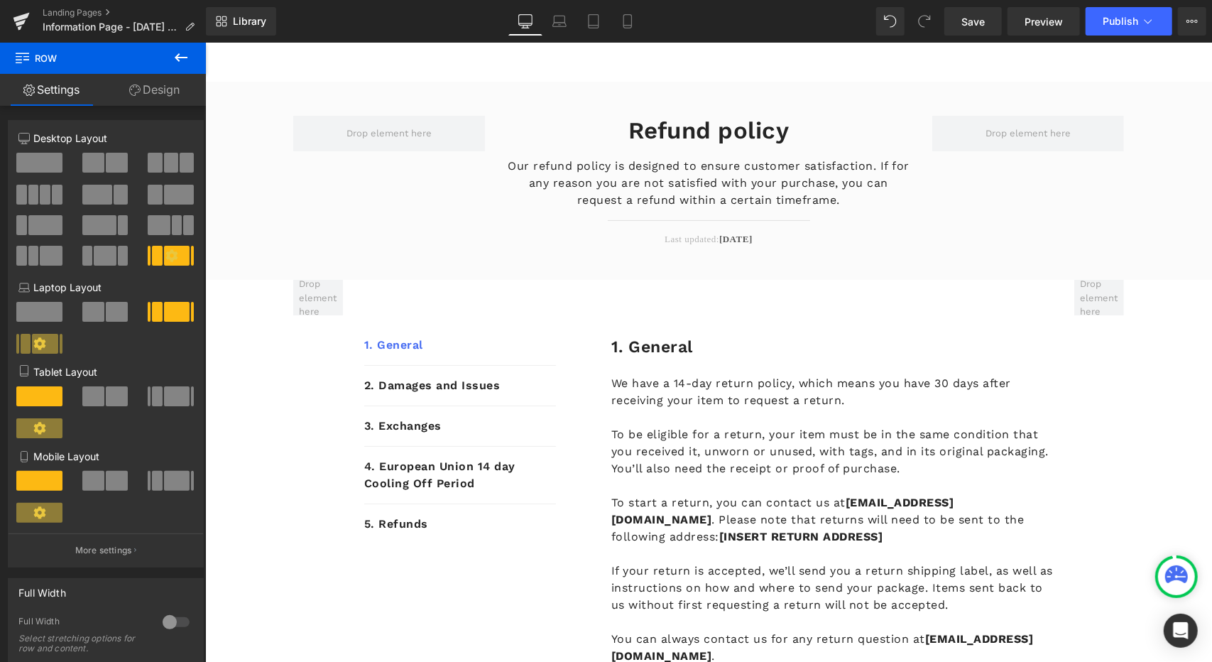
click at [1190, 575] on div at bounding box center [1176, 576] width 37 height 37
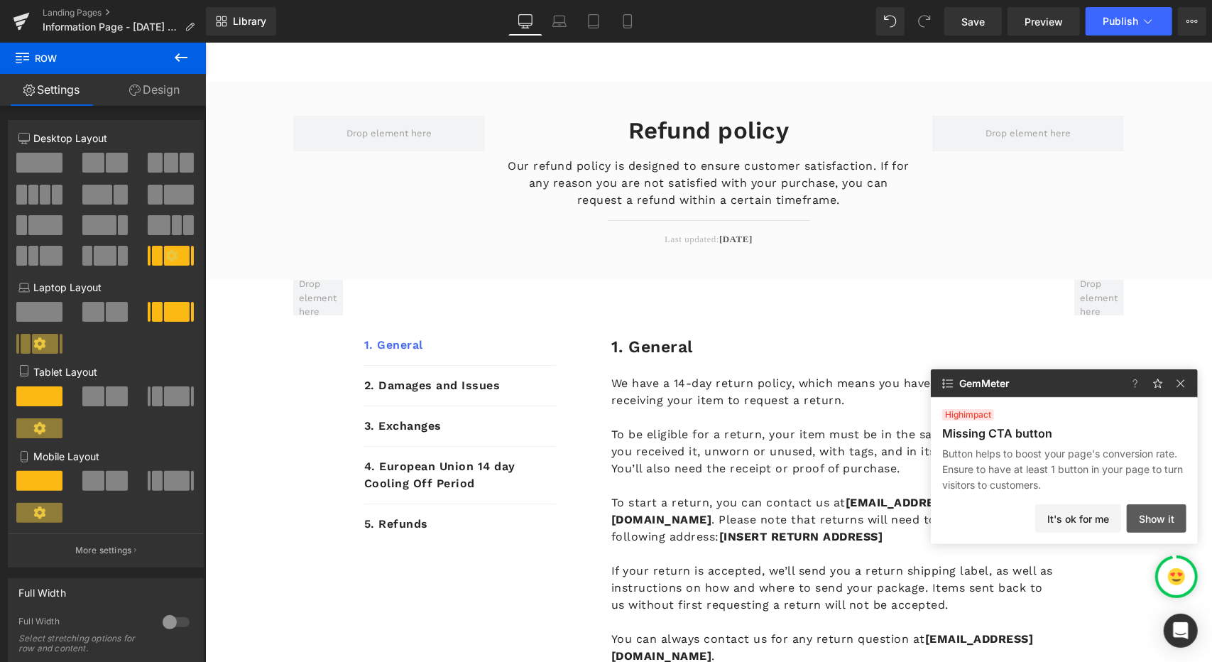
click at [1153, 515] on button "Show it" at bounding box center [1157, 518] width 60 height 28
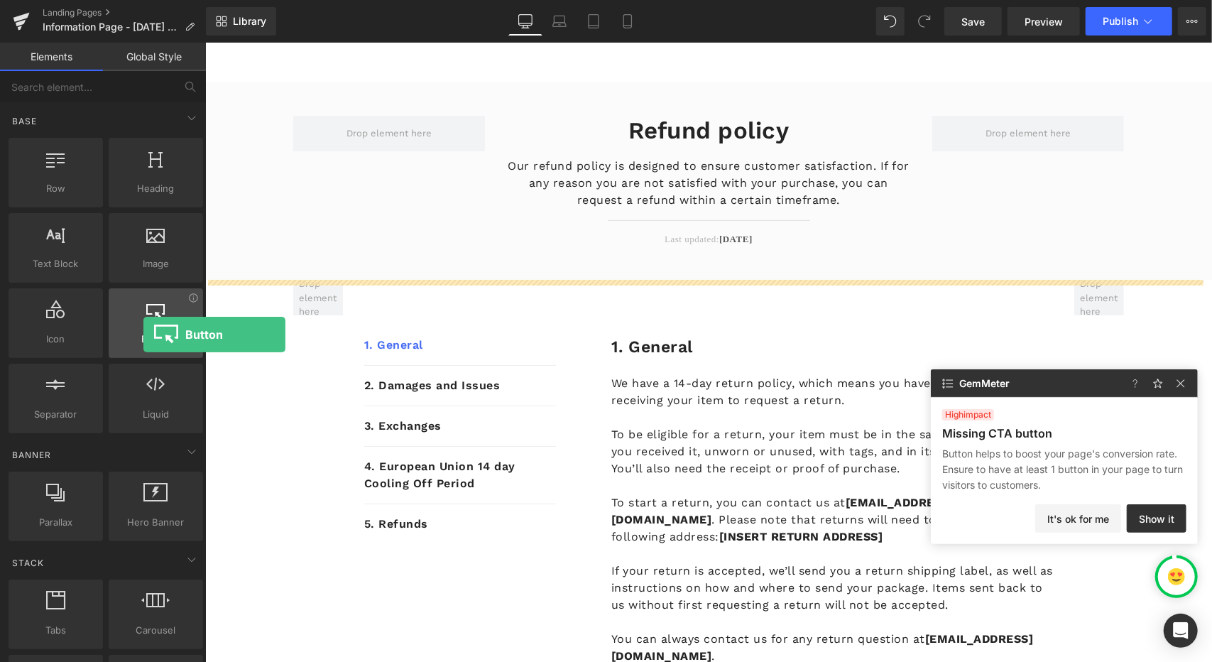
click at [143, 335] on span "Button" at bounding box center [156, 339] width 86 height 15
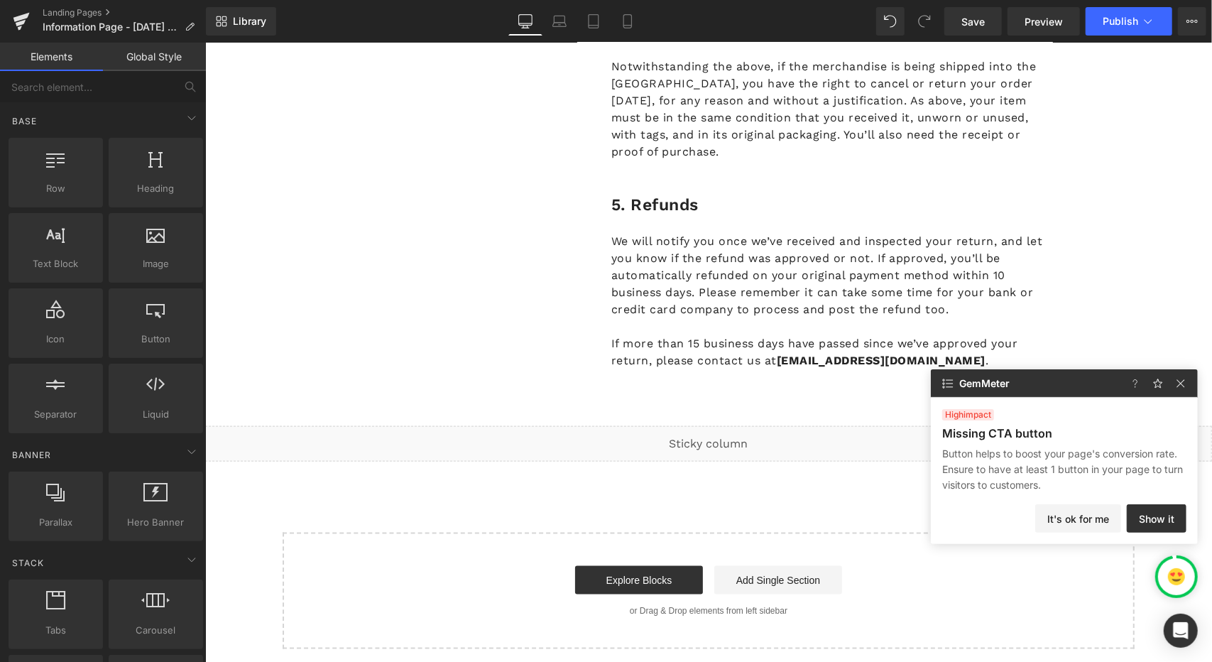
scroll to position [951, 0]
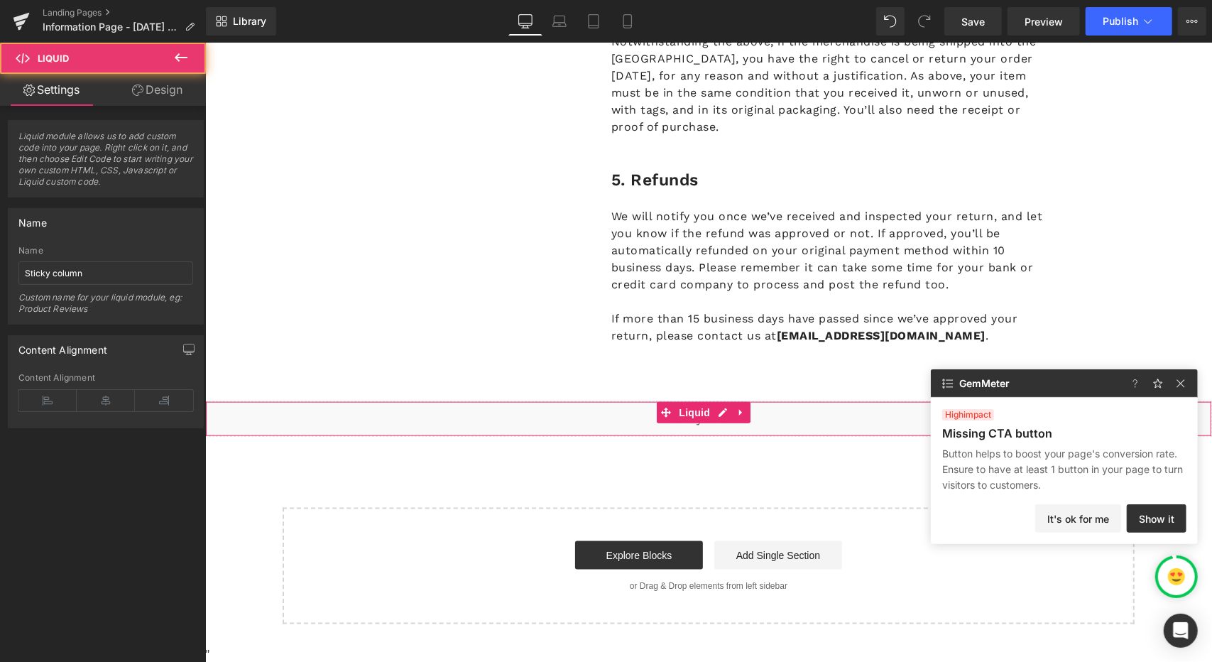
click at [646, 420] on div "Liquid" at bounding box center [708, 419] width 1007 height 36
click at [149, 97] on link "Design" at bounding box center [157, 90] width 103 height 32
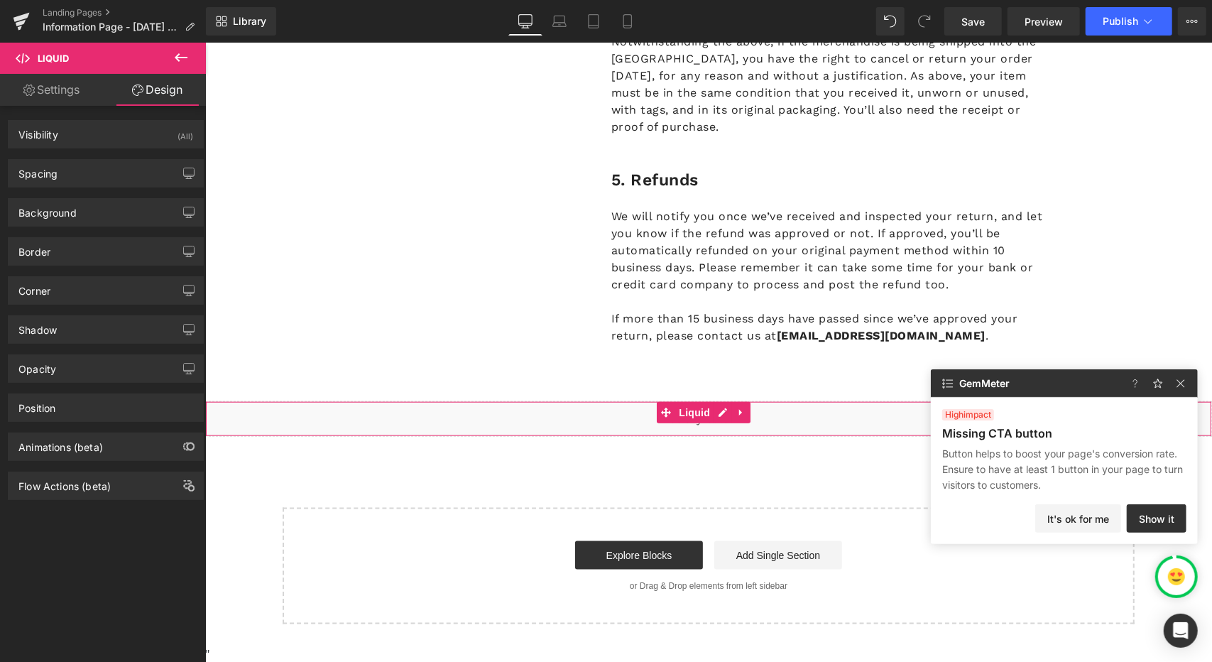
click at [53, 87] on link "Settings" at bounding box center [51, 90] width 103 height 32
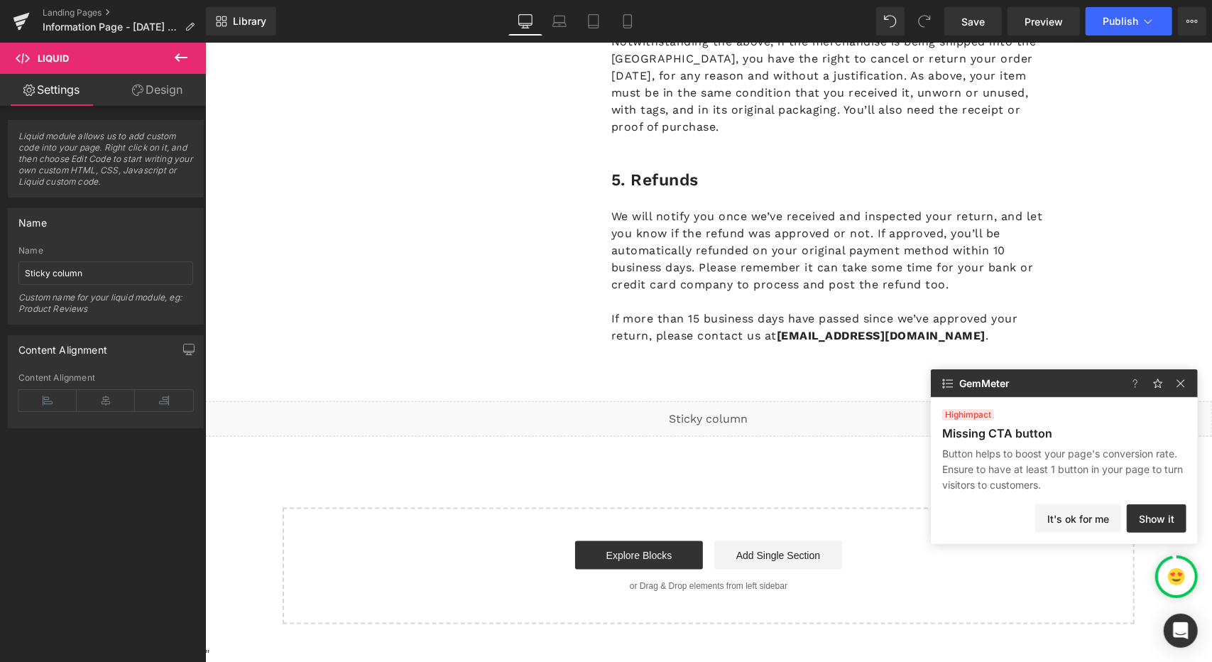
click at [31, 60] on span "Liquid" at bounding box center [85, 58] width 142 height 31
click at [18, 50] on span "Liquid" at bounding box center [85, 58] width 142 height 31
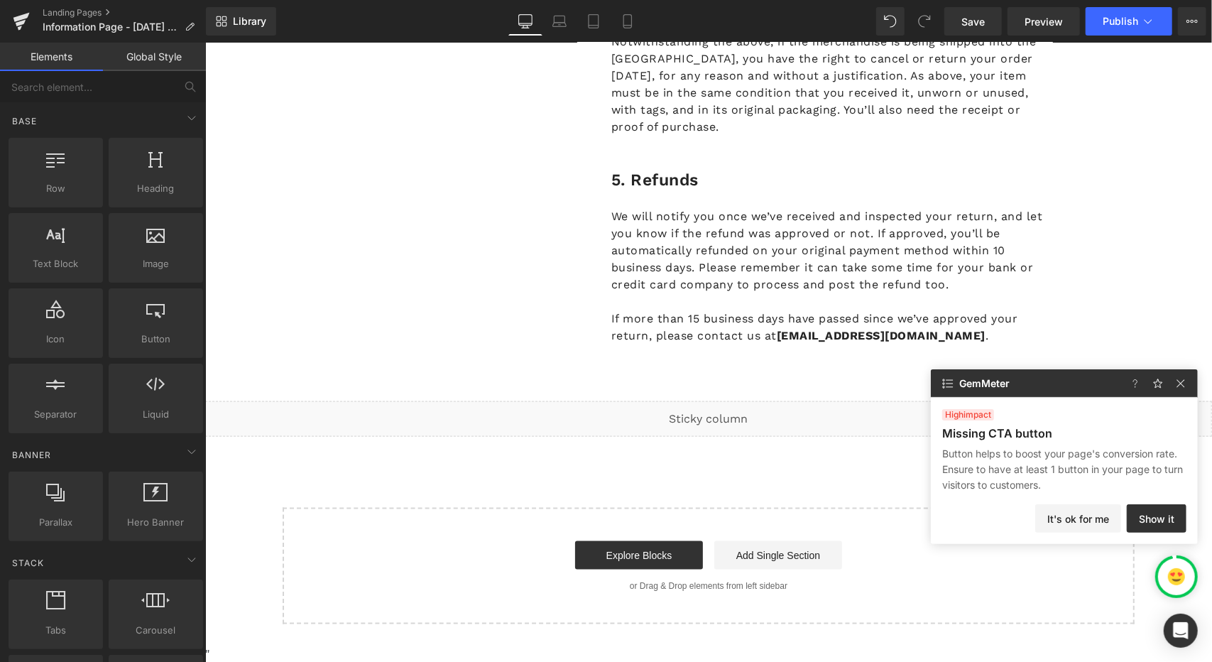
click at [491, 547] on div "Explore Blocks Add Single Section" at bounding box center [708, 555] width 807 height 28
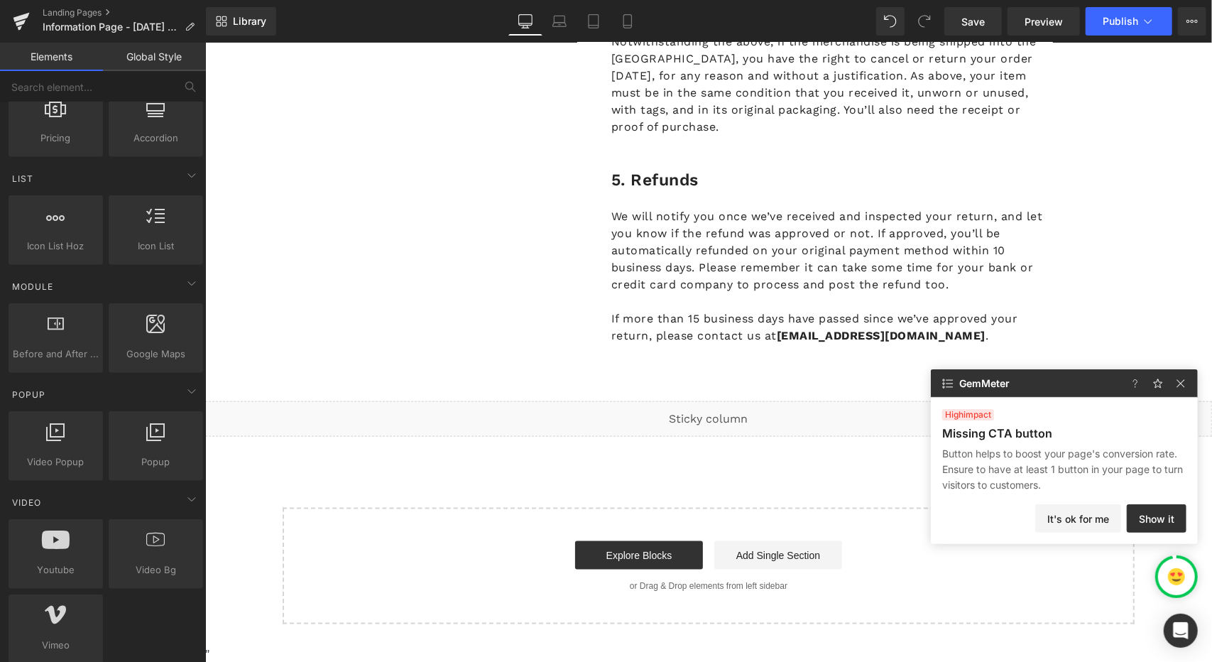
scroll to position [568, 0]
click at [189, 168] on icon at bounding box center [191, 174] width 17 height 17
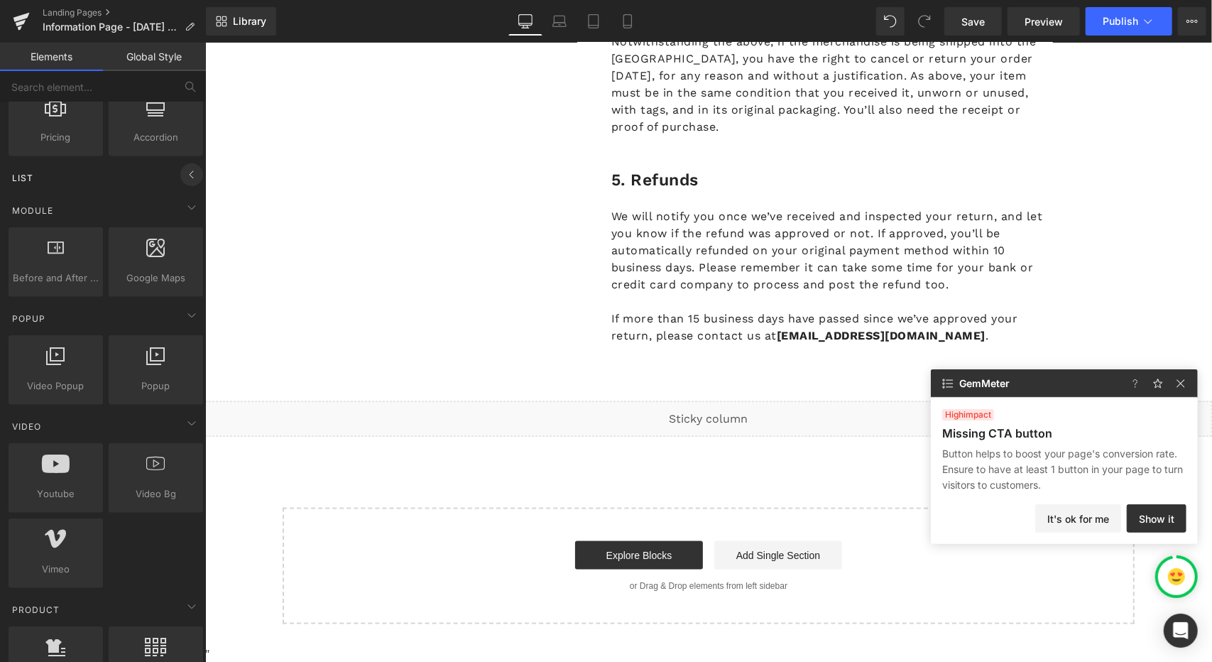
click at [189, 168] on icon at bounding box center [191, 174] width 17 height 17
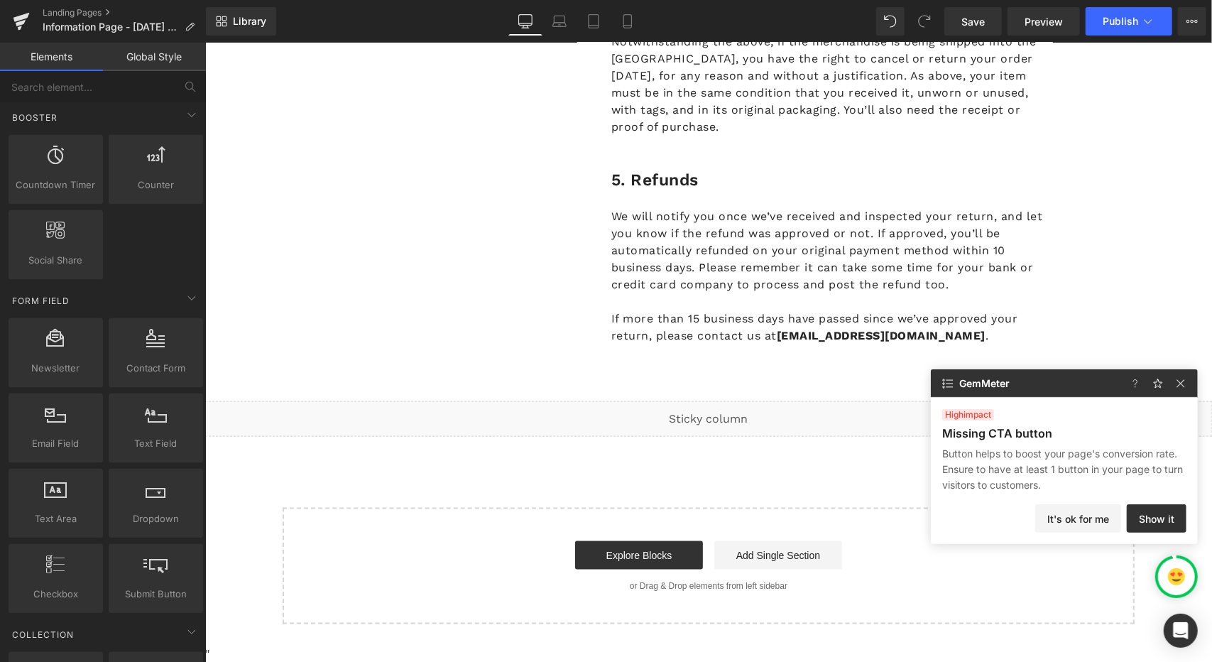
scroll to position [1847, 0]
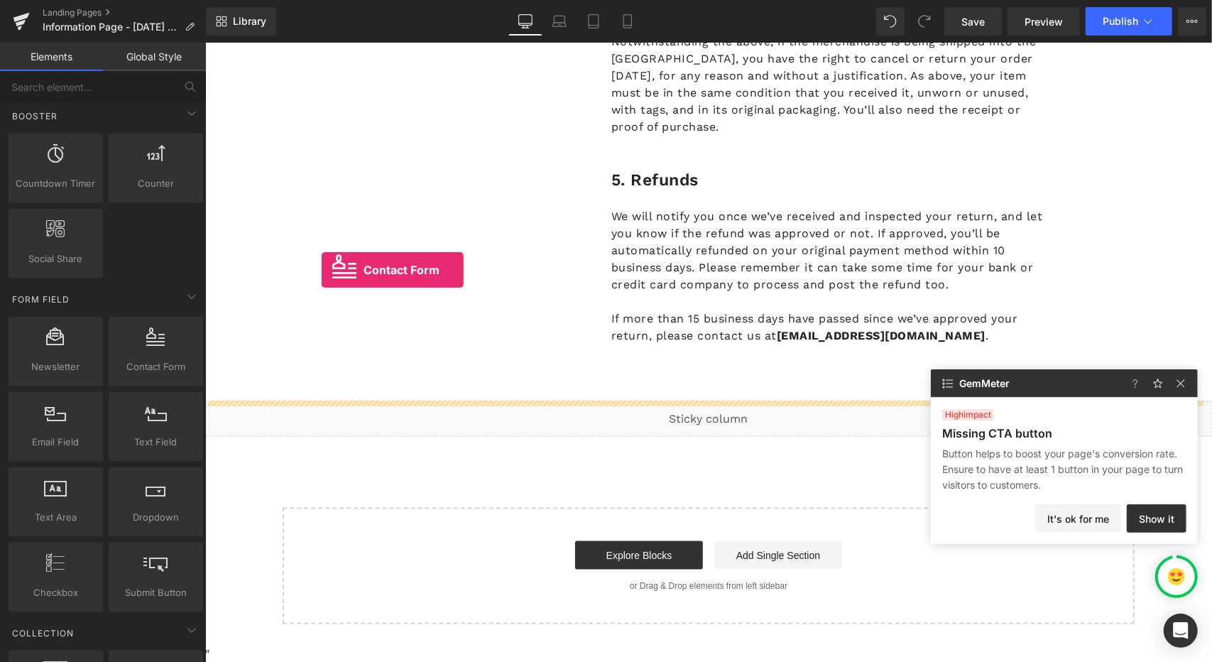
drag, startPoint x: 374, startPoint y: 382, endPoint x: 326, endPoint y: 257, distance: 134.0
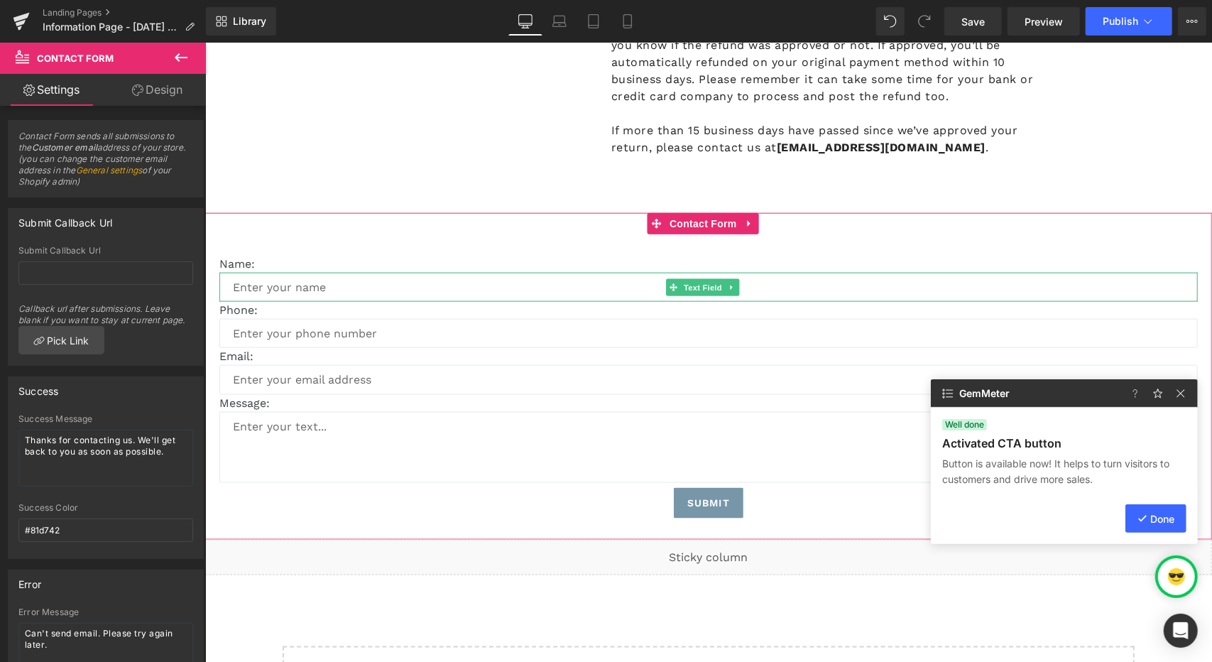
scroll to position [1134, 0]
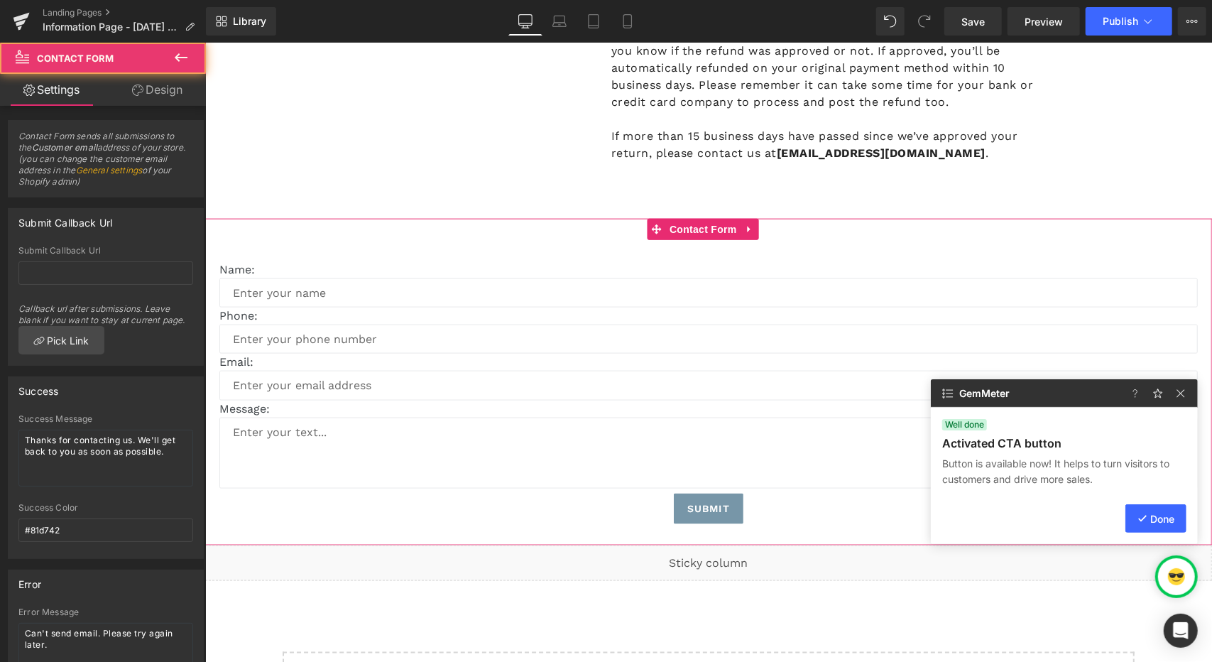
click at [624, 240] on div "Name: Text Block Text Field Phone: Text Block Text Field Email: Text Block Emai…" at bounding box center [708, 381] width 1007 height 327
click at [753, 226] on icon at bounding box center [749, 228] width 10 height 11
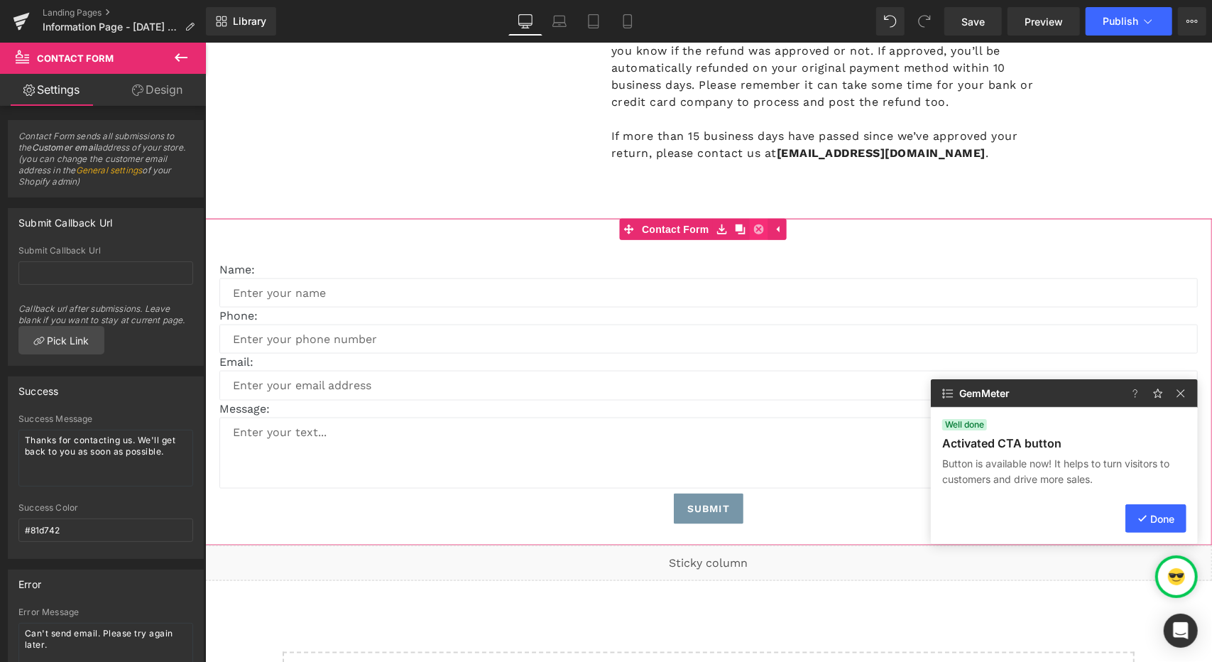
click at [763, 225] on icon at bounding box center [759, 228] width 10 height 11
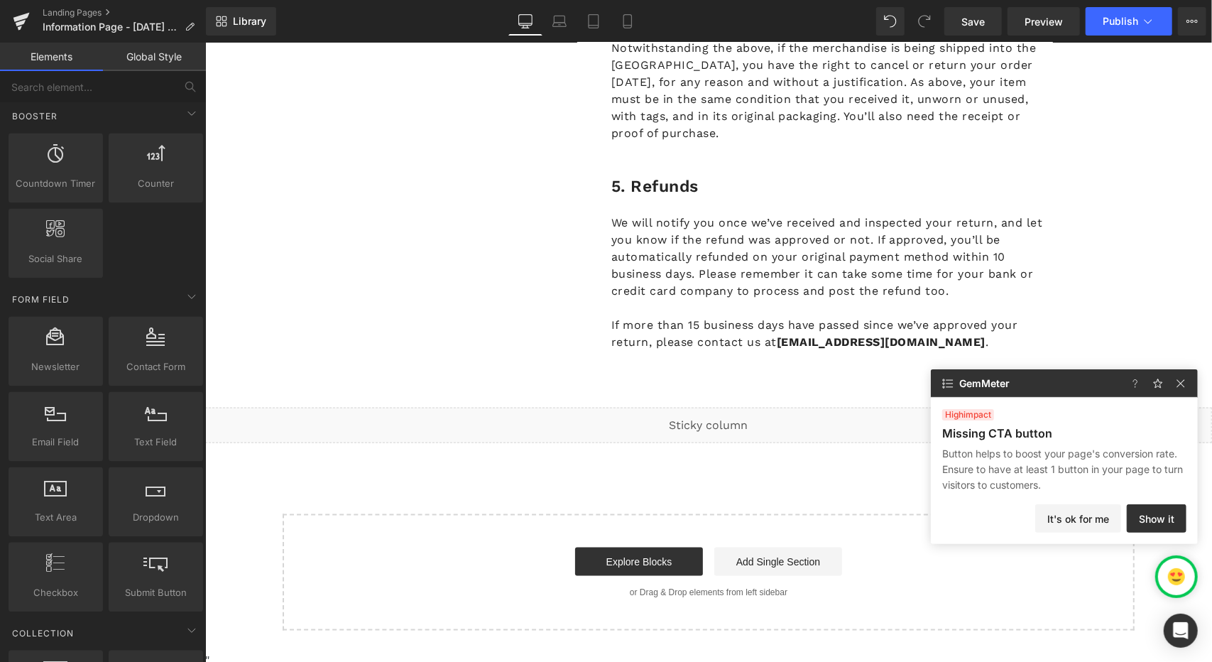
scroll to position [944, 0]
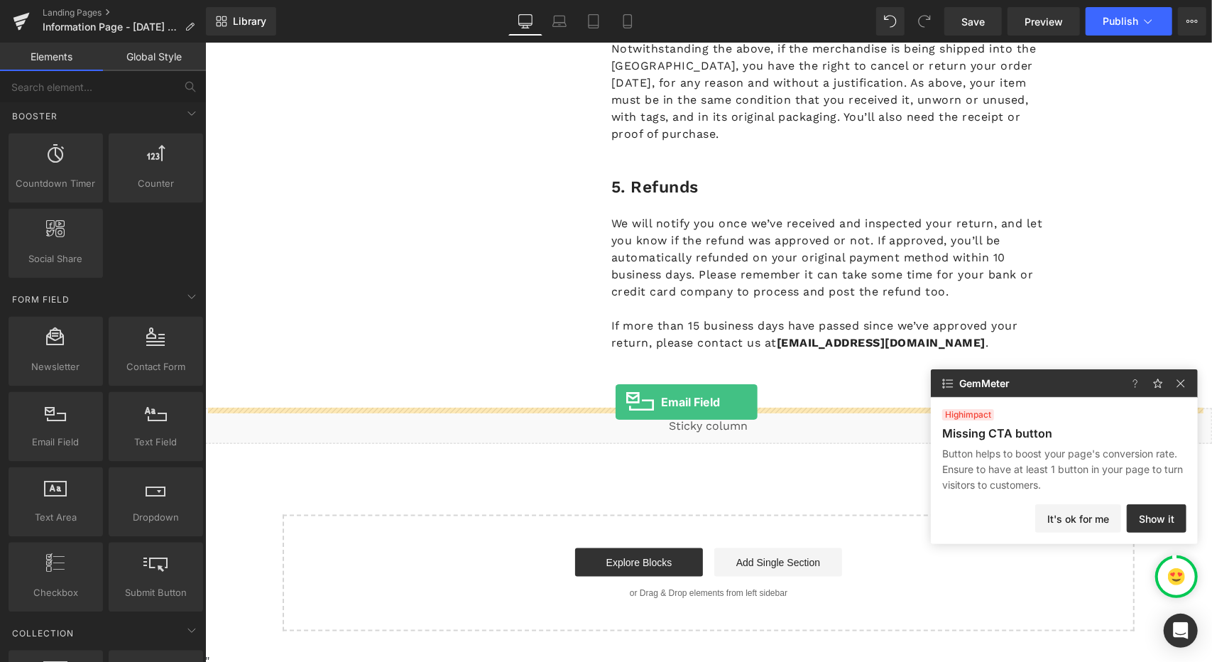
drag, startPoint x: 239, startPoint y: 457, endPoint x: 615, endPoint y: 401, distance: 380.5
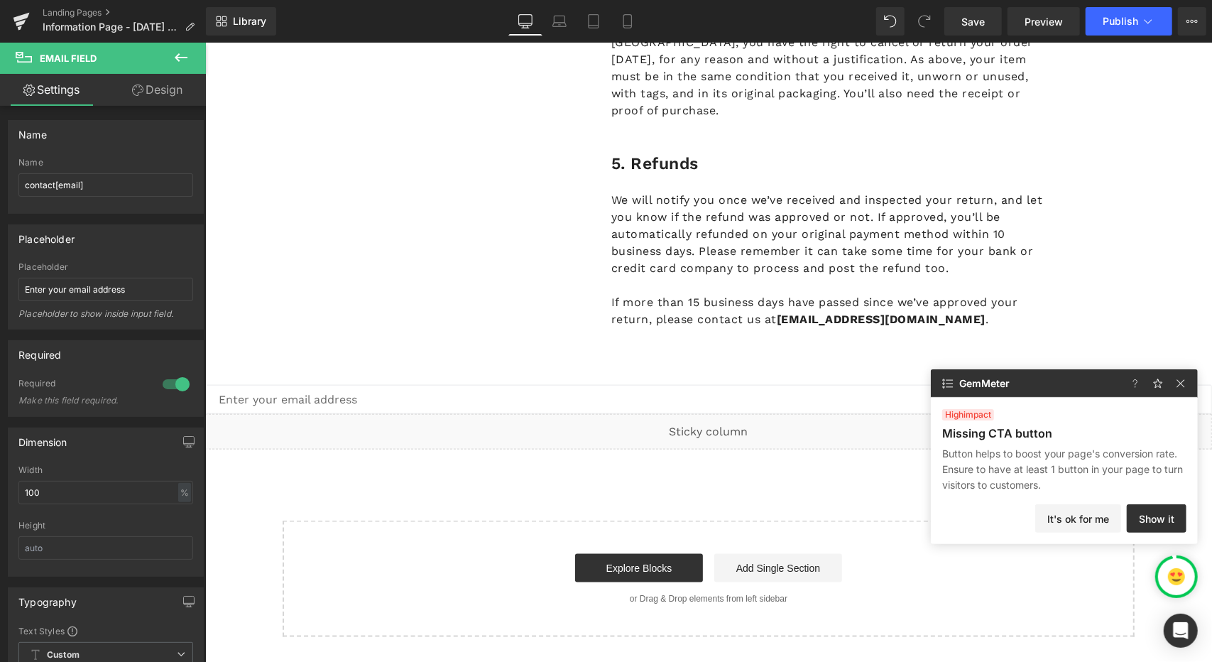
scroll to position [980, 0]
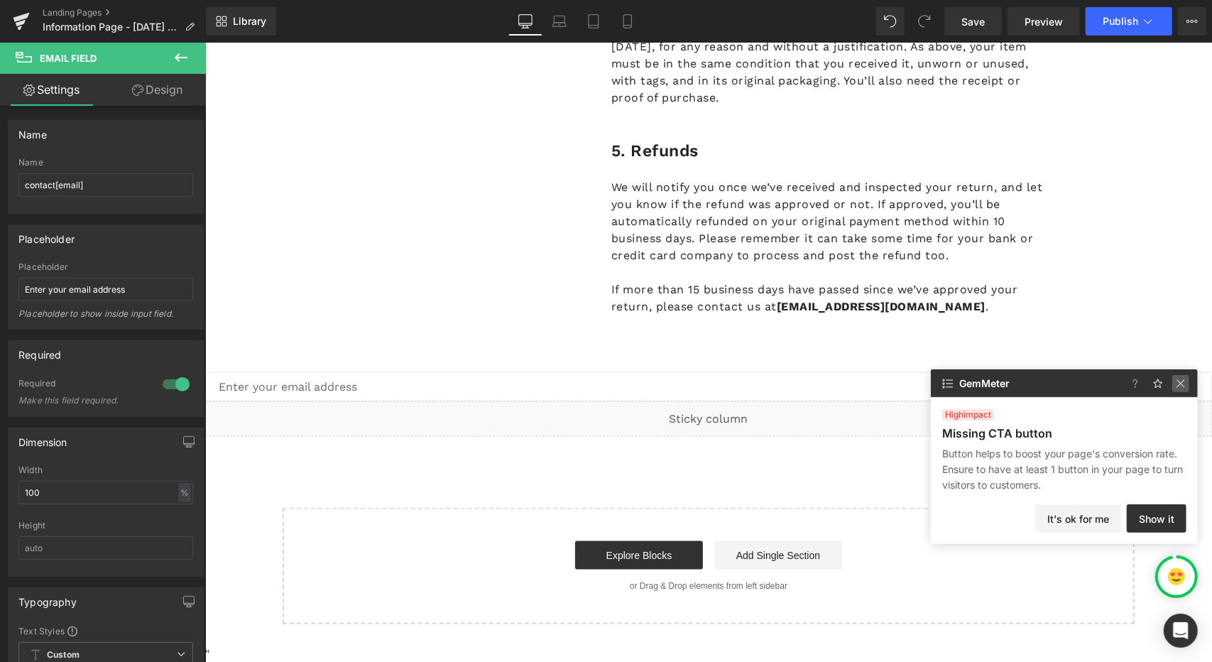
click at [1182, 387] on img at bounding box center [1181, 383] width 17 height 17
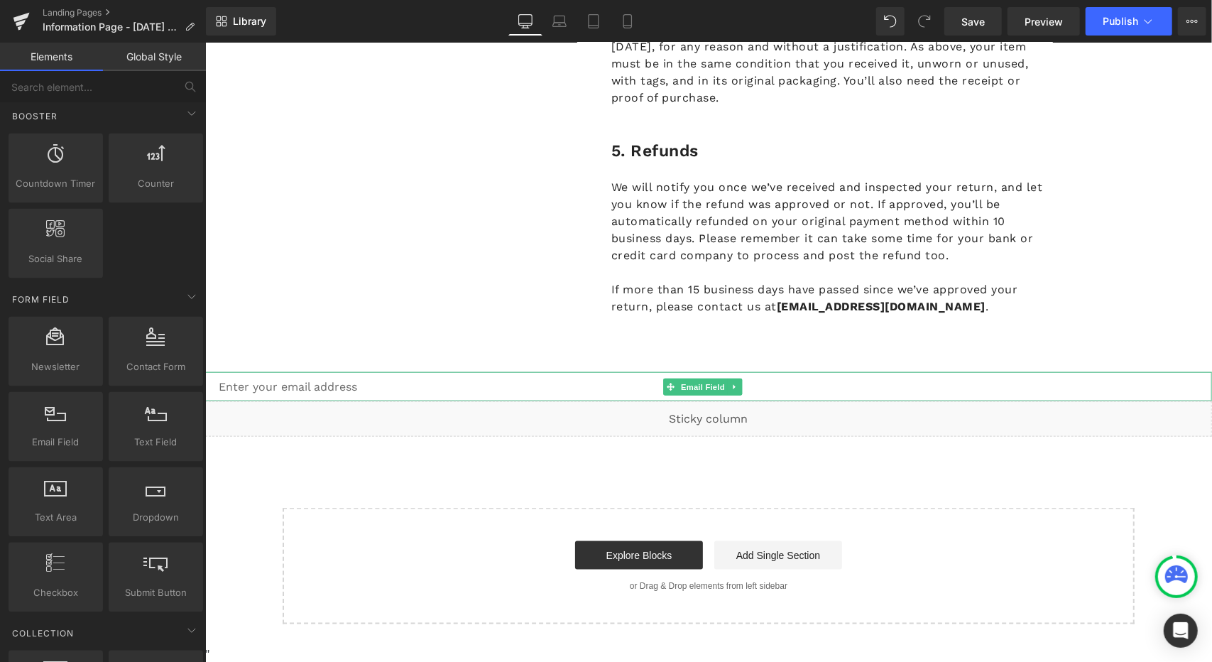
click at [795, 379] on input "email" at bounding box center [708, 385] width 1007 height 29
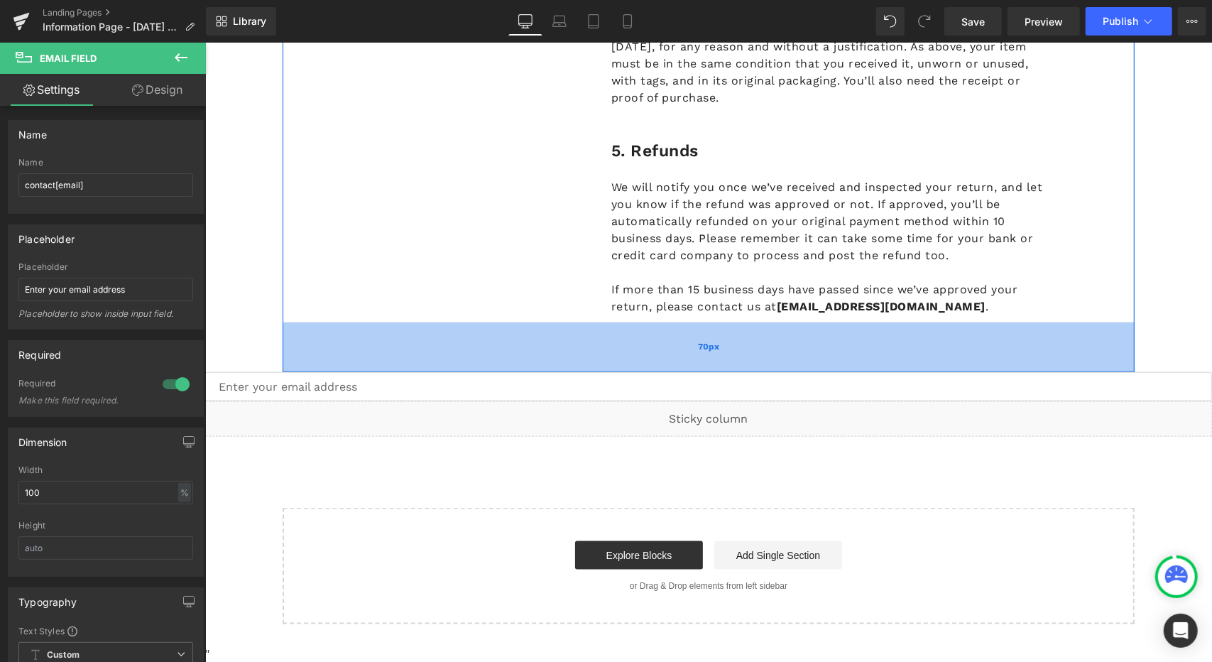
click at [345, 359] on div "70px" at bounding box center [708, 347] width 852 height 50
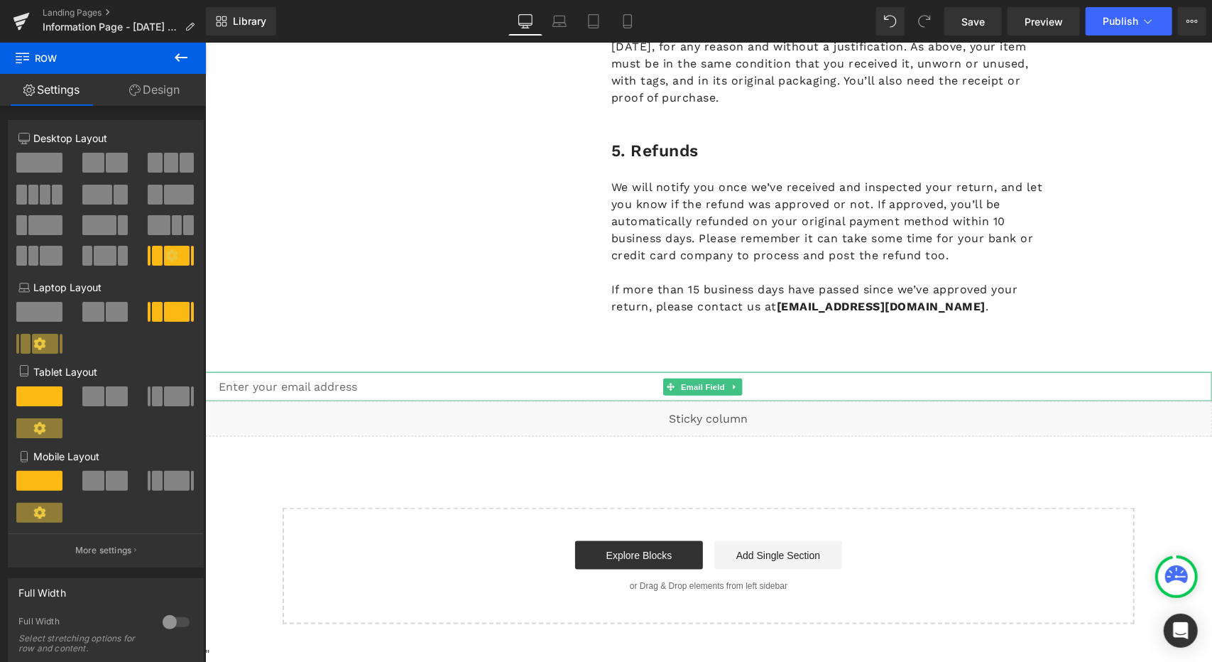
click at [347, 380] on input "email" at bounding box center [708, 385] width 1007 height 29
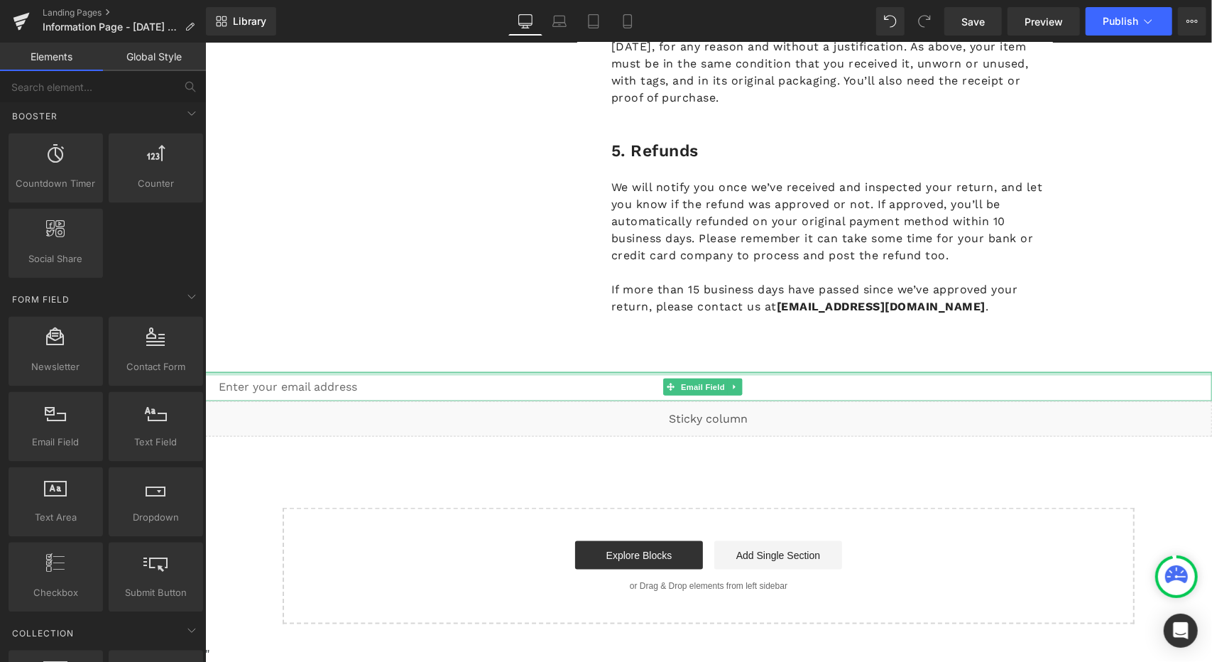
click at [1176, 374] on div at bounding box center [708, 373] width 1007 height 4
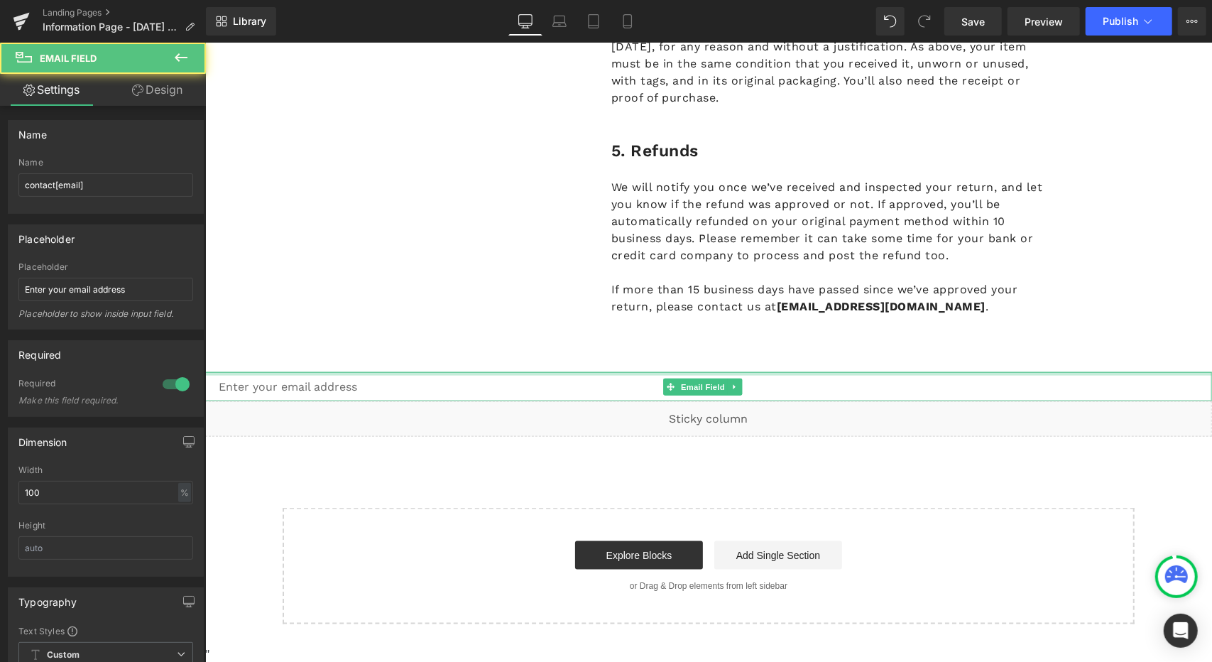
click at [1176, 374] on div at bounding box center [708, 373] width 1007 height 4
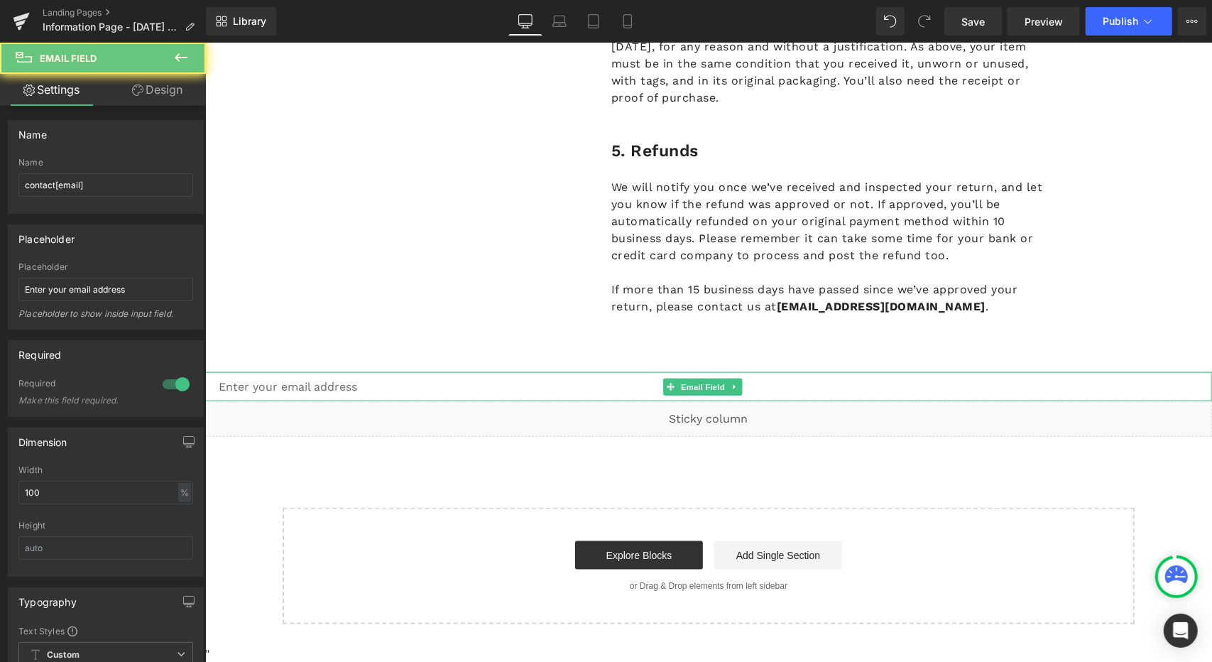
click at [1129, 384] on input "email" at bounding box center [708, 385] width 1007 height 29
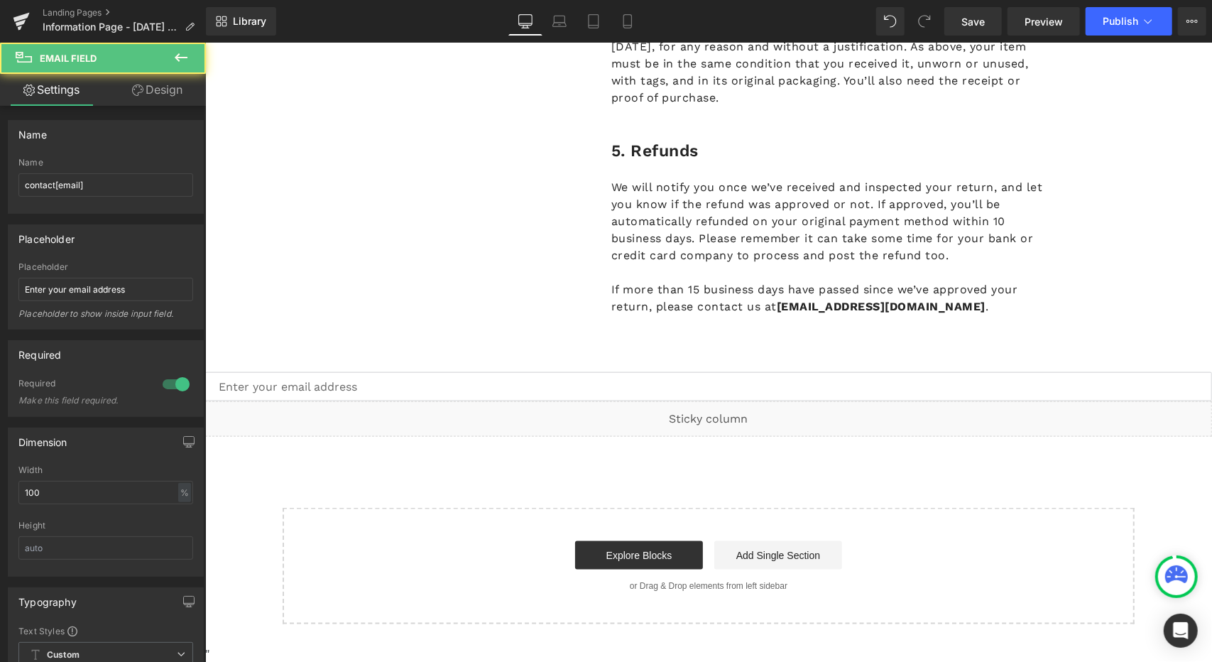
click at [1190, 391] on input "email" at bounding box center [708, 385] width 1007 height 29
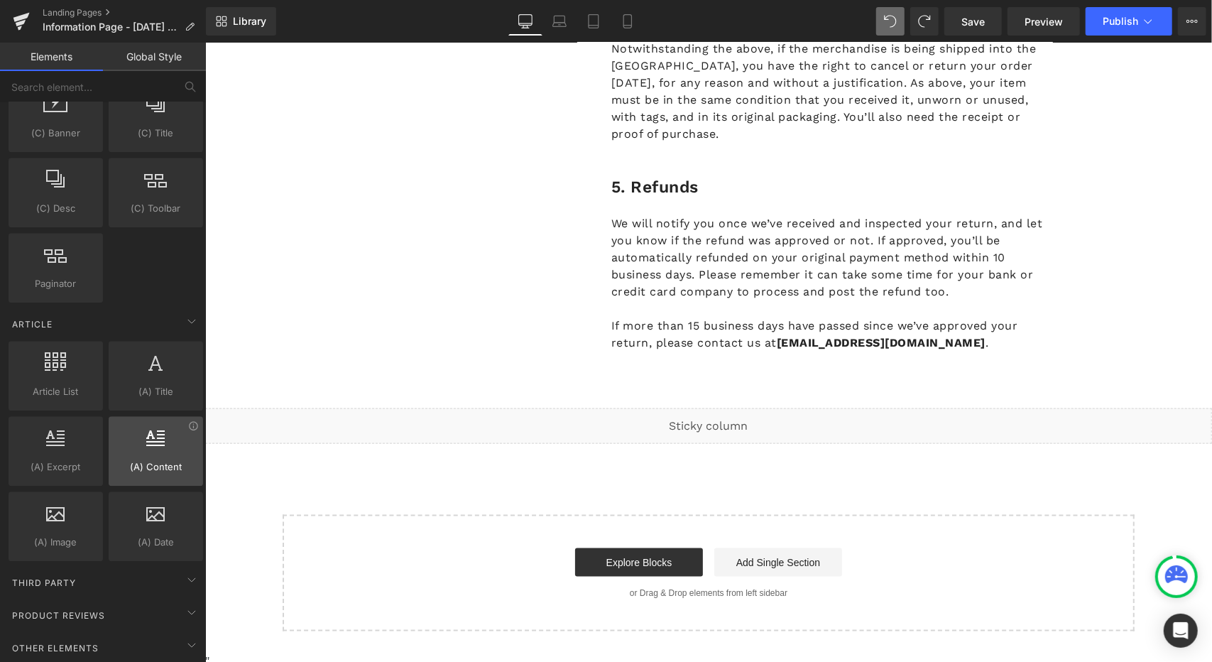
scroll to position [2479, 0]
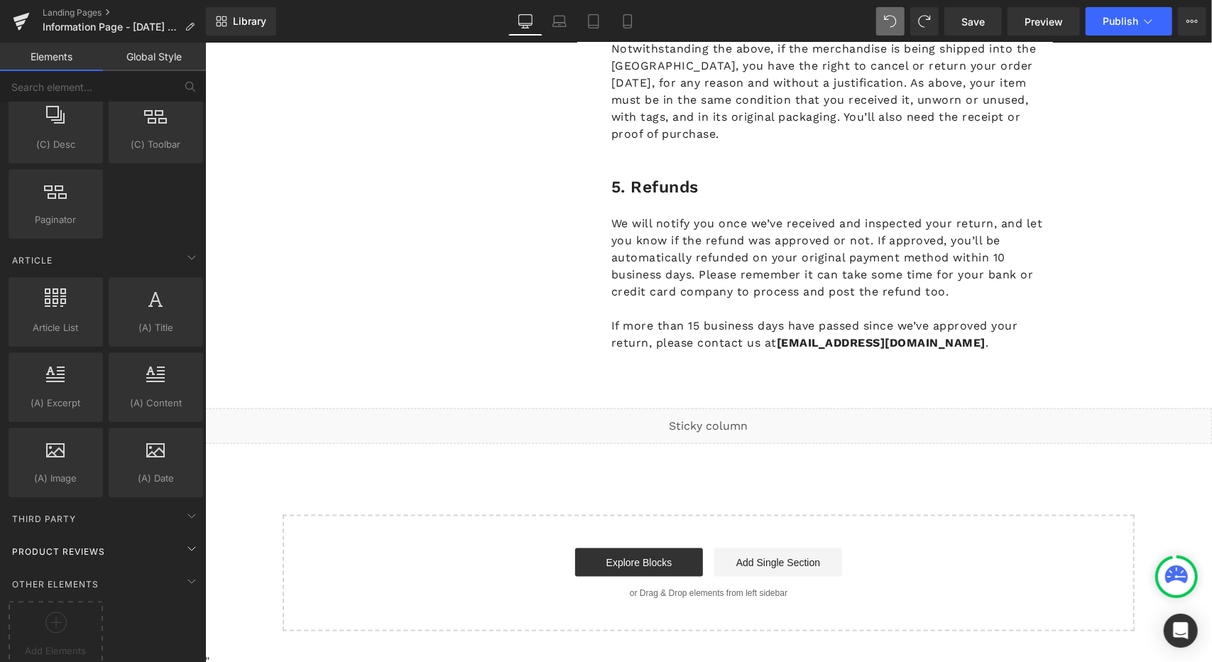
click at [146, 537] on div "Product Reviews" at bounding box center [106, 551] width 200 height 28
click at [183, 572] on icon at bounding box center [191, 580] width 17 height 17
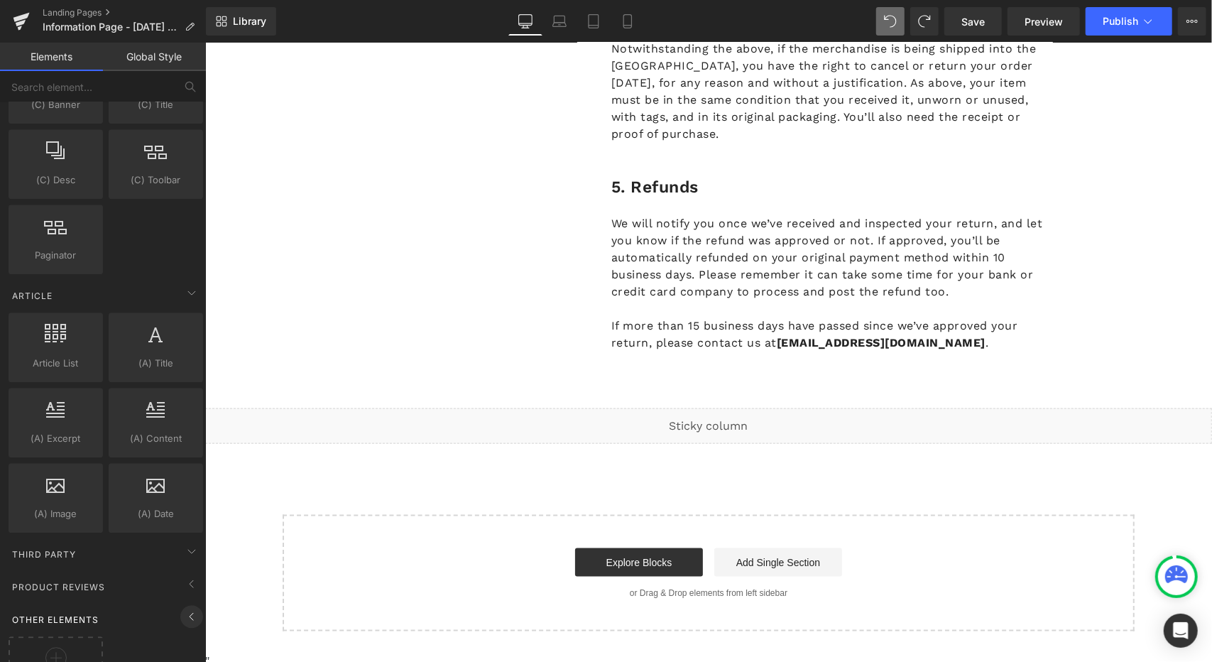
scroll to position [2405, 0]
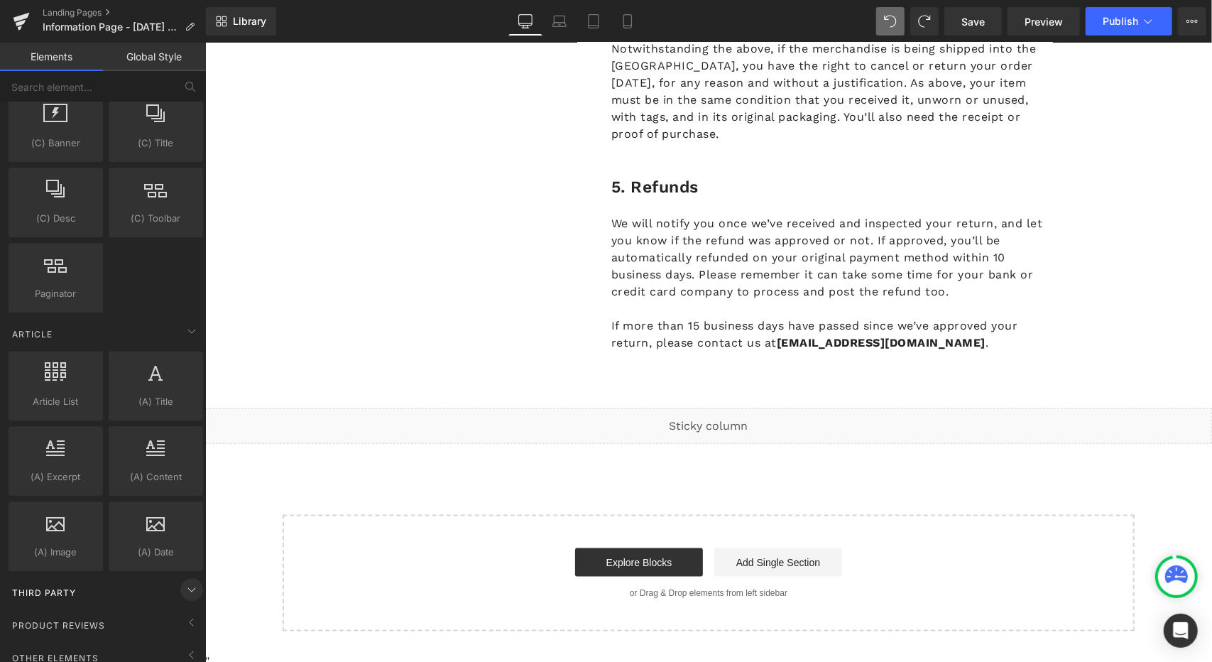
click at [183, 581] on icon at bounding box center [191, 589] width 17 height 17
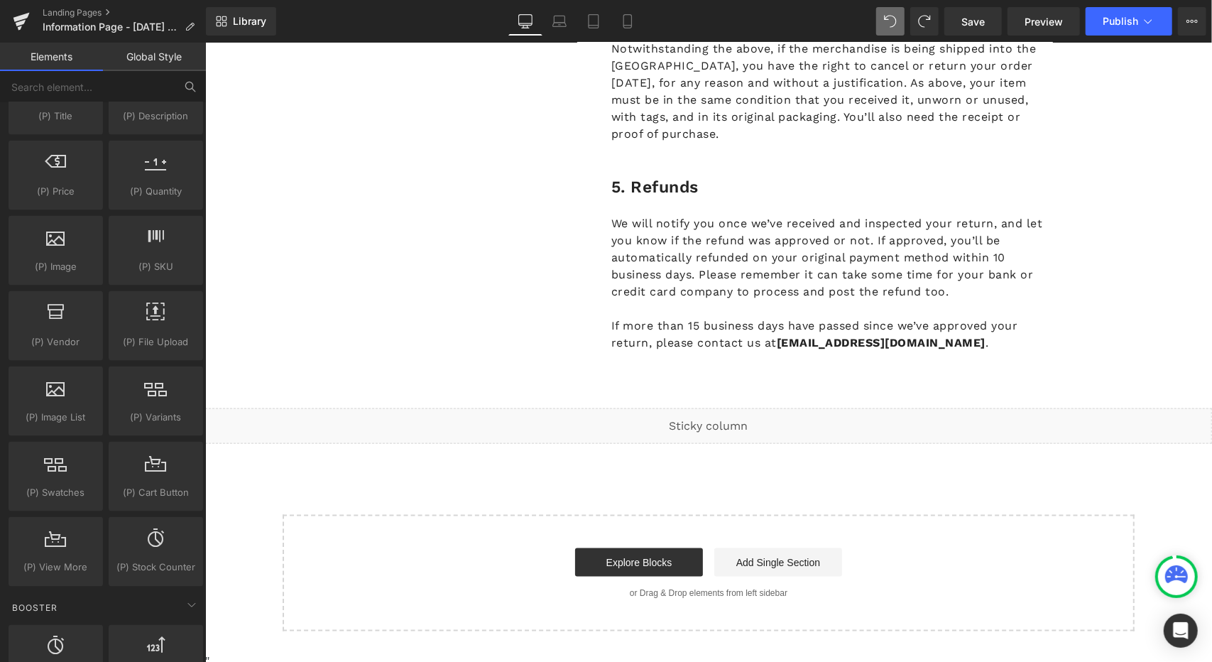
scroll to position [1269, 0]
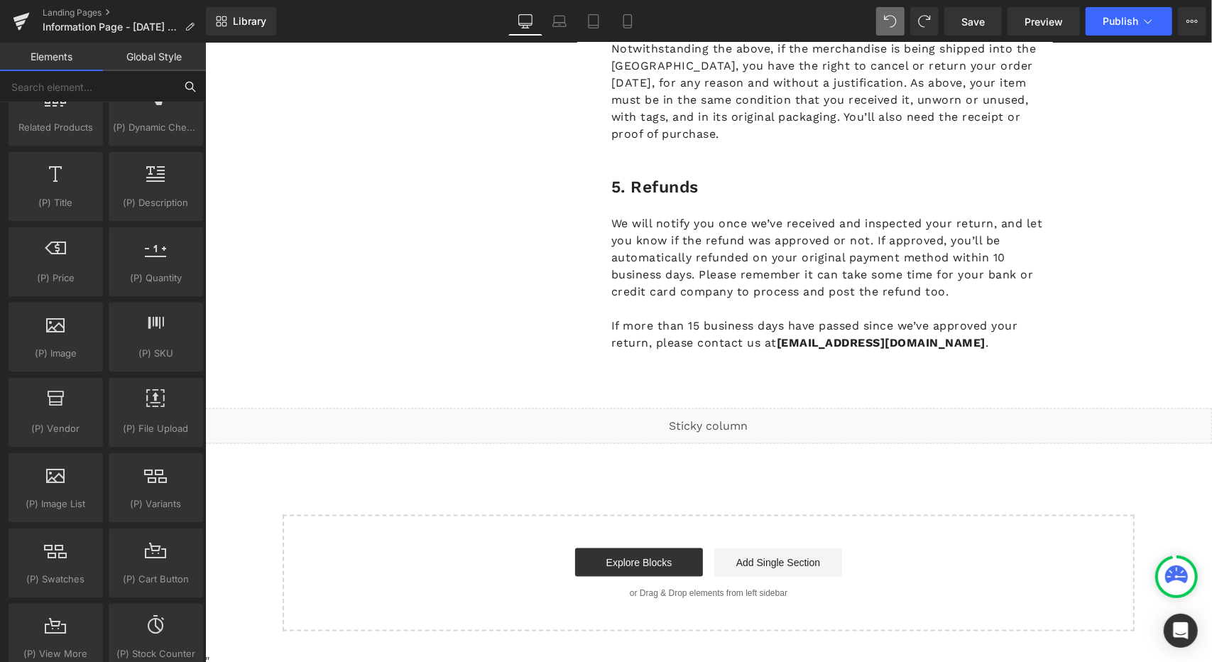
click at [151, 75] on input "text" at bounding box center [87, 86] width 175 height 31
click at [148, 43] on link "Global Style" at bounding box center [154, 57] width 103 height 28
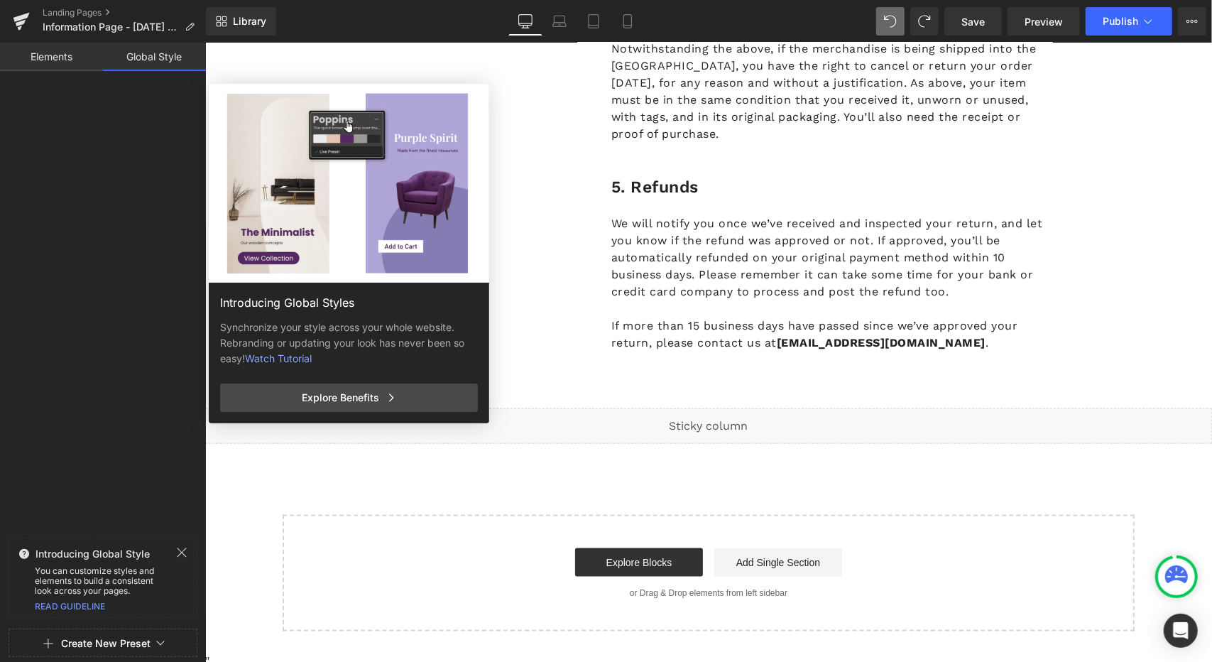
click at [312, 387] on div "Explore Benefits" at bounding box center [349, 398] width 258 height 28
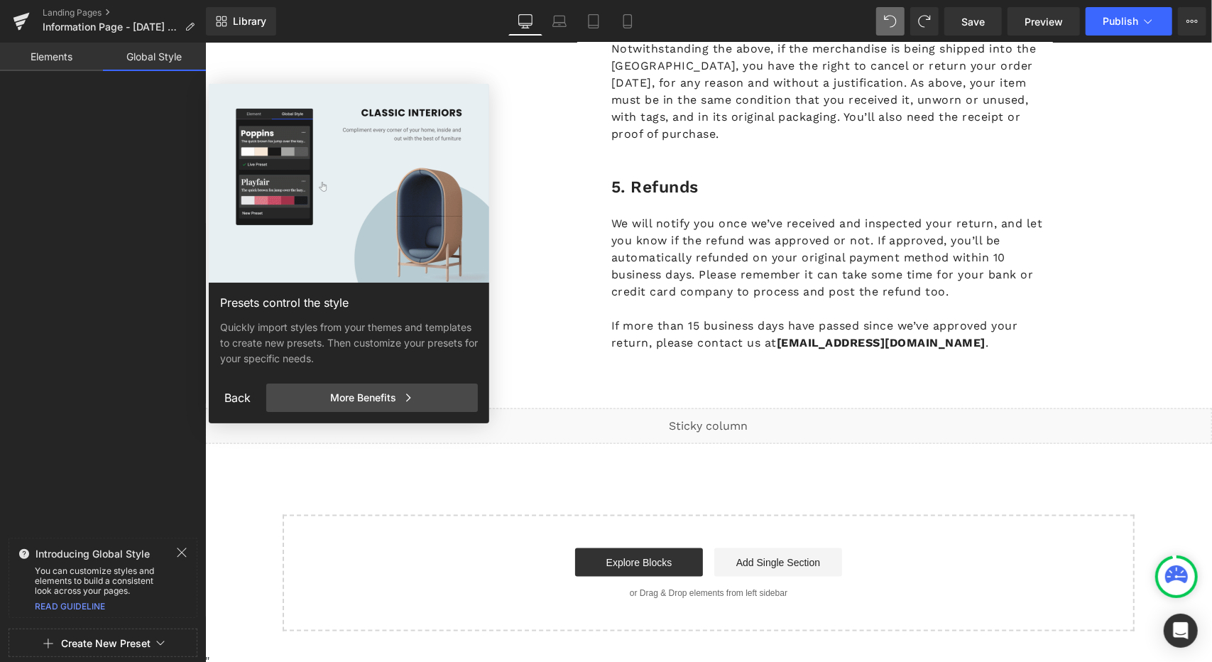
click at [325, 402] on div "More Benefits" at bounding box center [372, 398] width 212 height 28
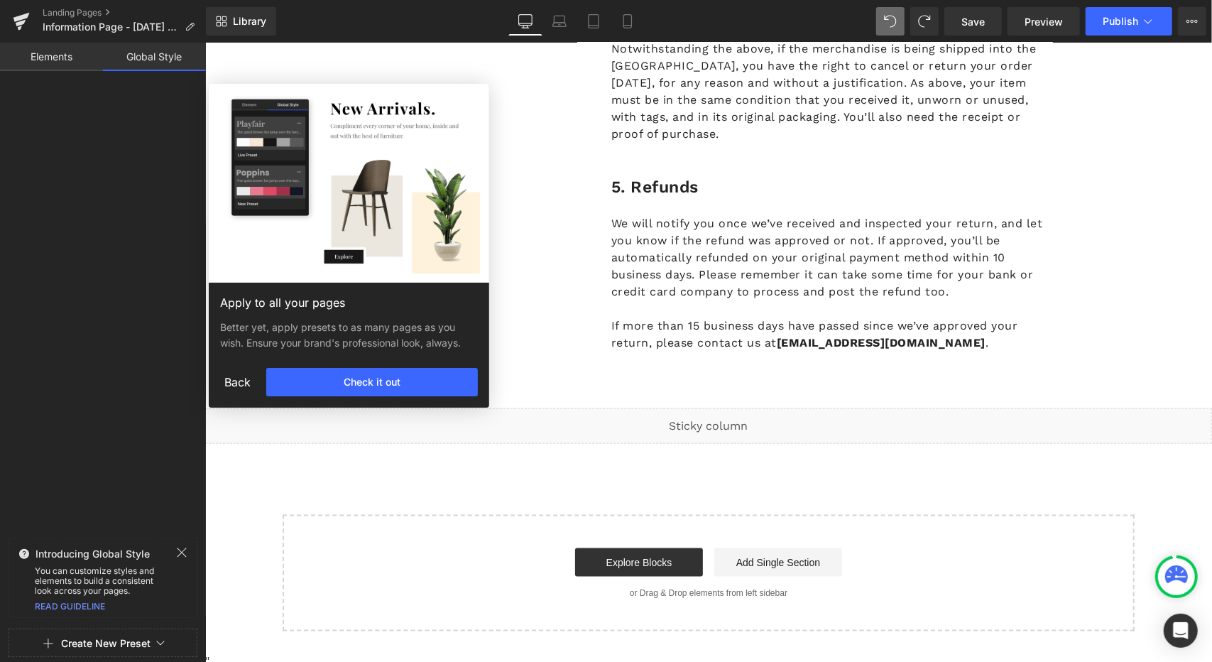
click at [325, 402] on div "Apply to all your pages Better yet, apply presets to as many pages as you wish.…" at bounding box center [349, 345] width 281 height 125
click at [324, 386] on div "Check it out" at bounding box center [372, 382] width 212 height 28
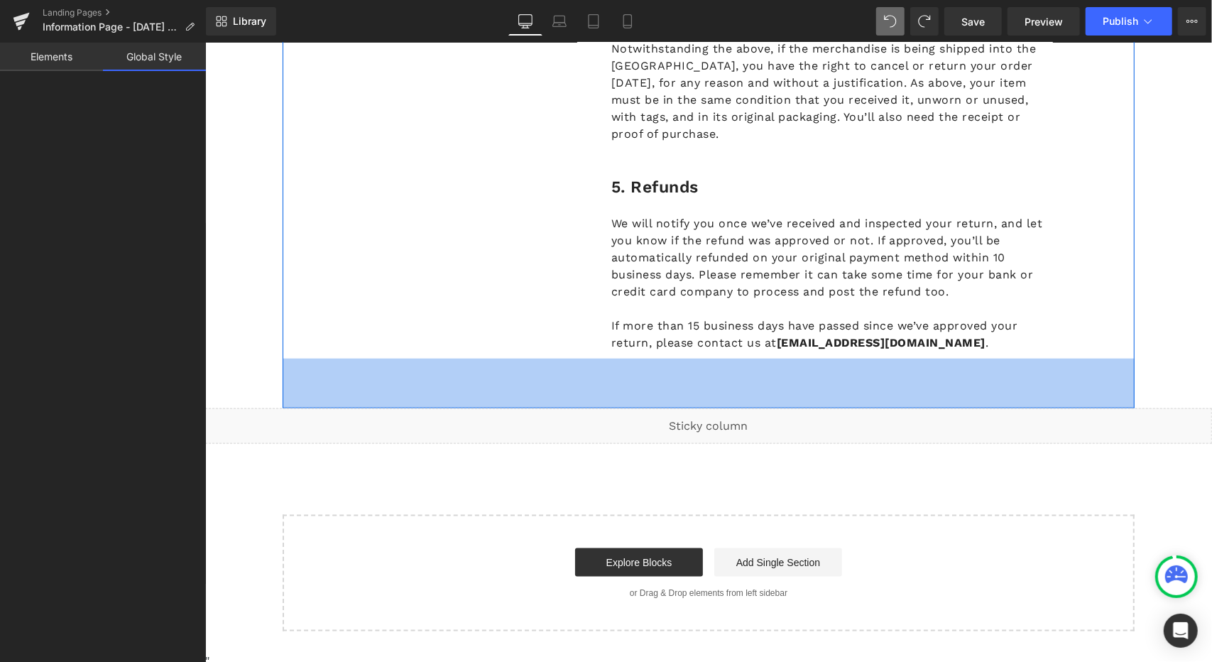
click at [322, 386] on div "70px" at bounding box center [708, 383] width 852 height 50
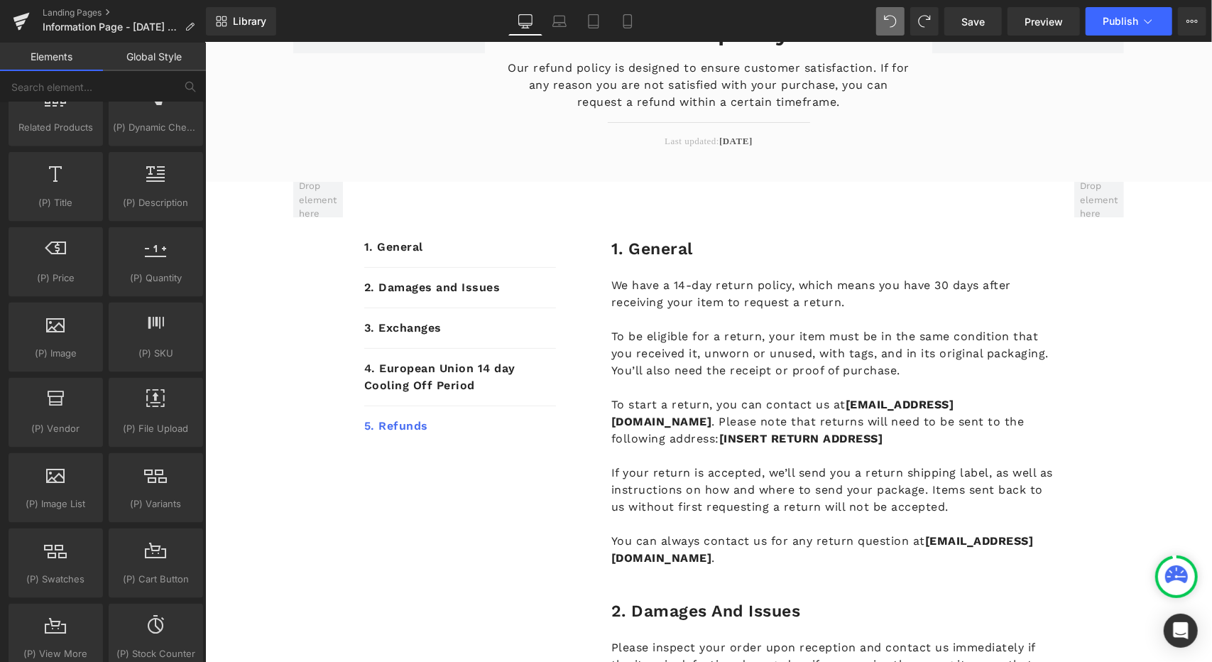
scroll to position [0, 0]
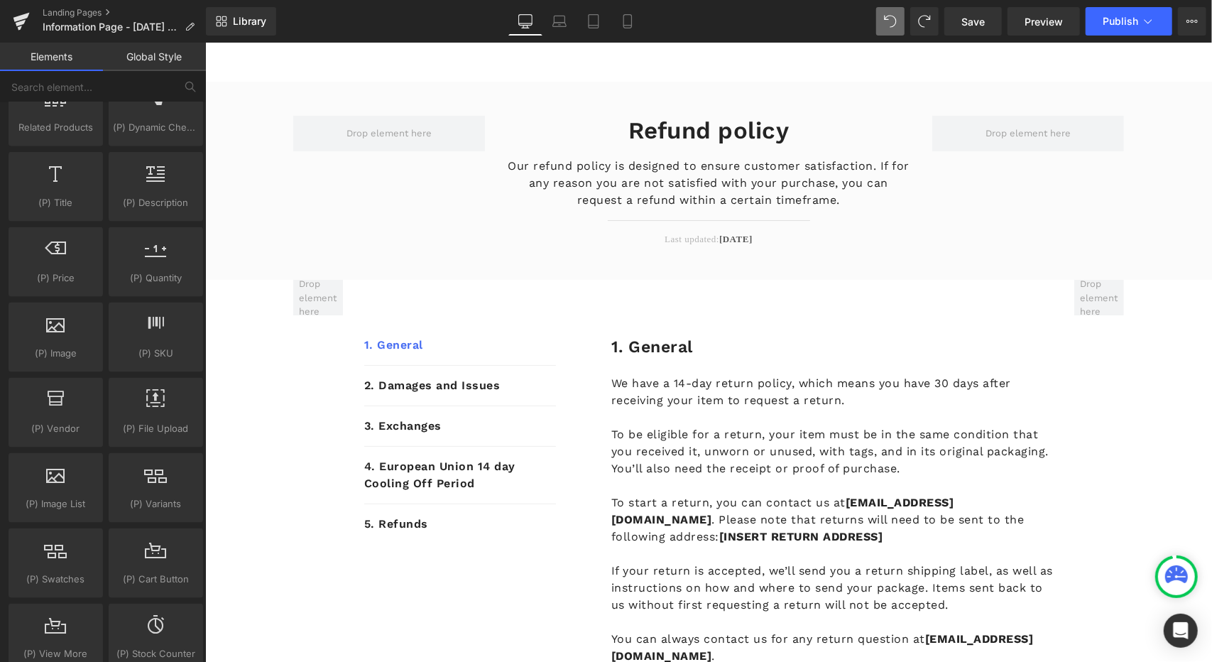
drag, startPoint x: 307, startPoint y: 474, endPoint x: 264, endPoint y: 195, distance: 283.1
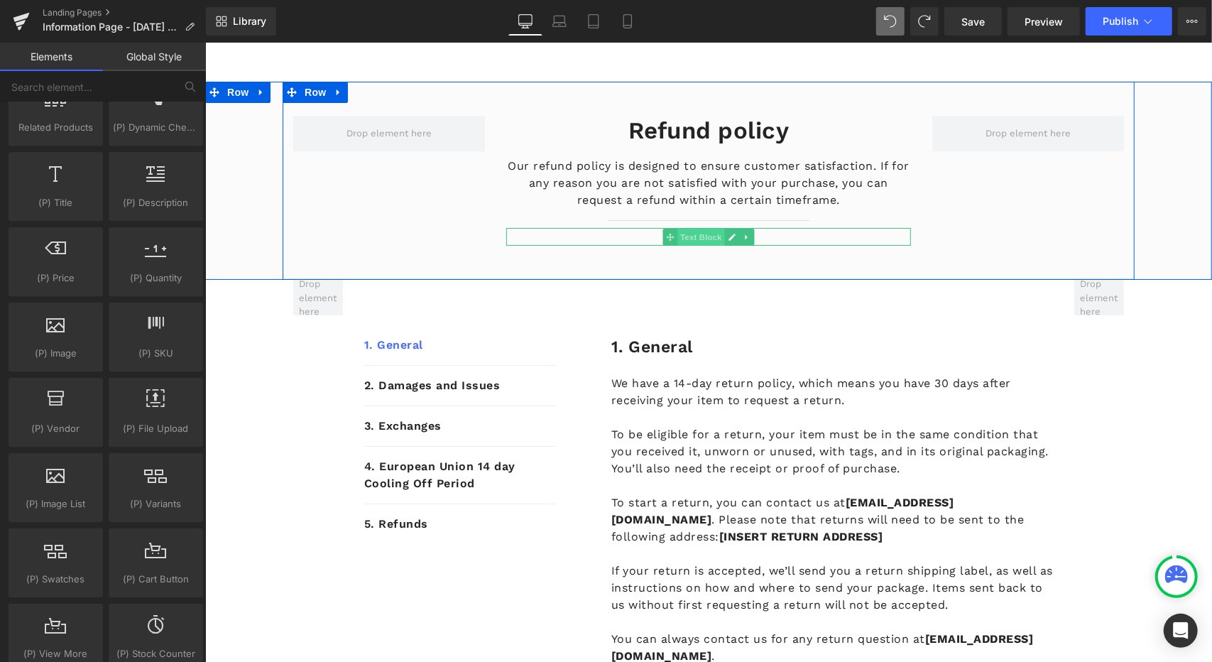
click at [717, 235] on span "Text Block" at bounding box center [700, 236] width 47 height 17
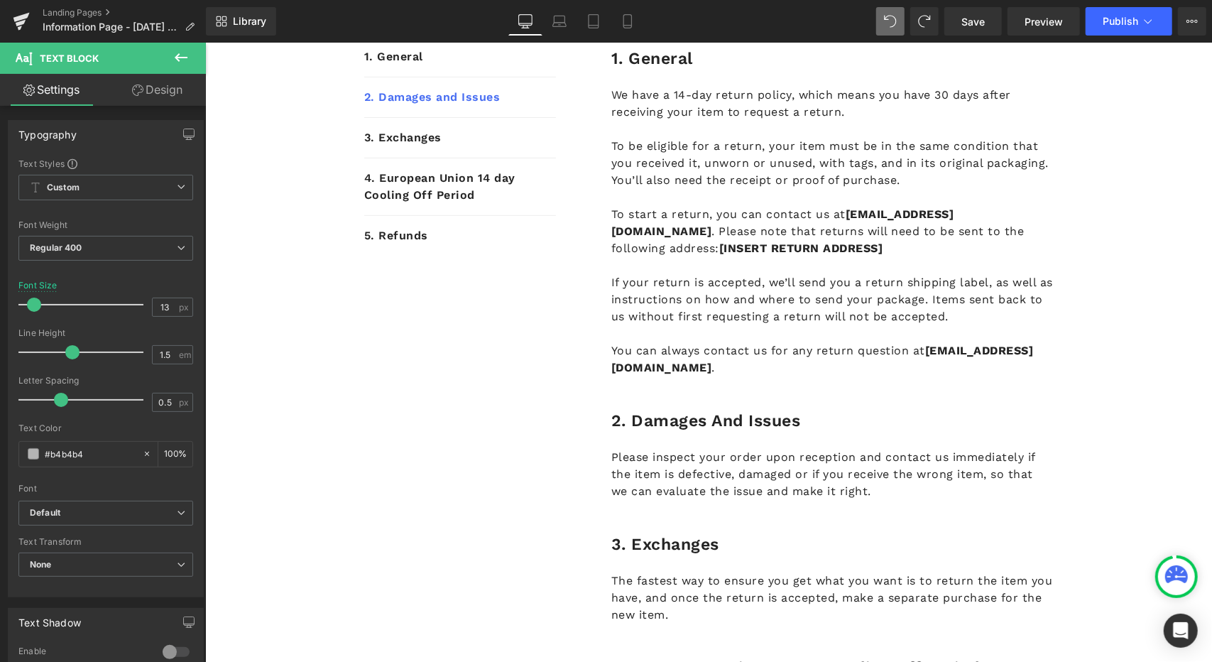
scroll to position [355, 0]
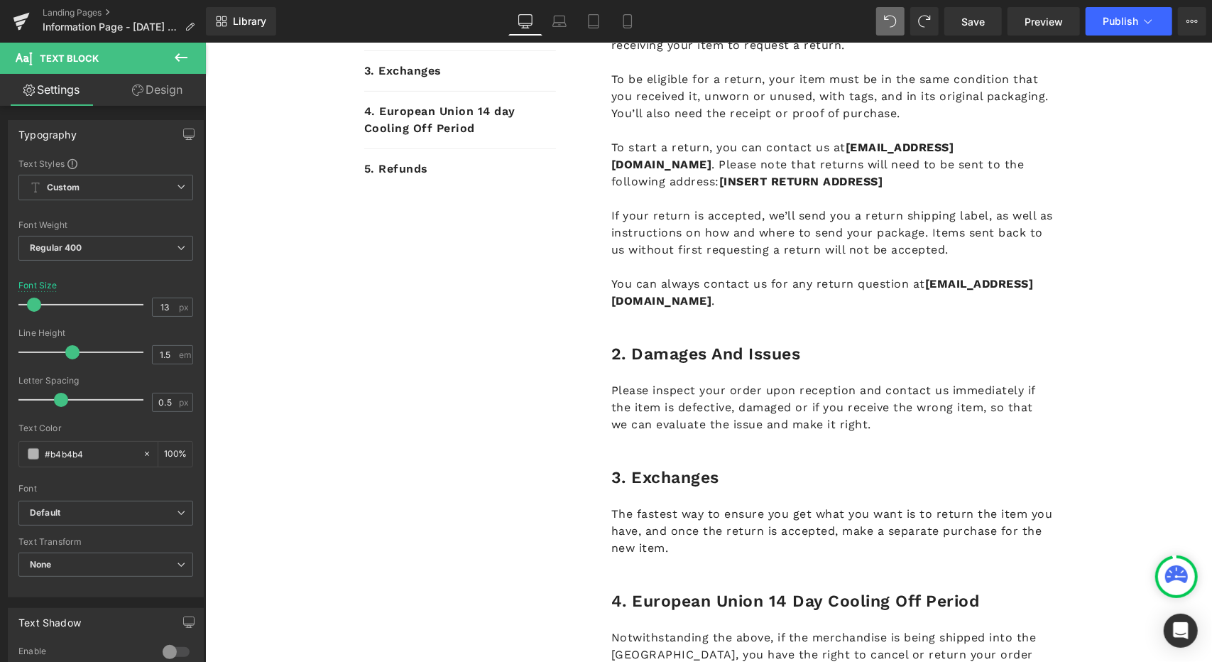
click at [158, 87] on link "Design" at bounding box center [157, 90] width 103 height 32
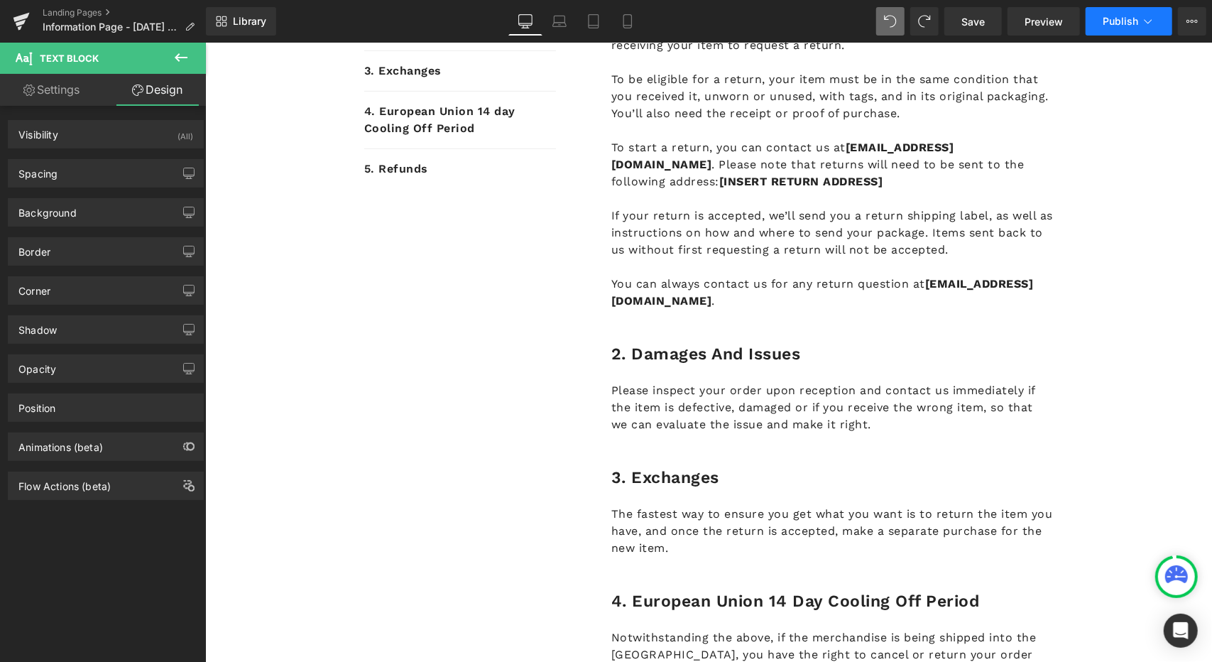
click at [1121, 22] on span "Publish" at bounding box center [1121, 21] width 36 height 11
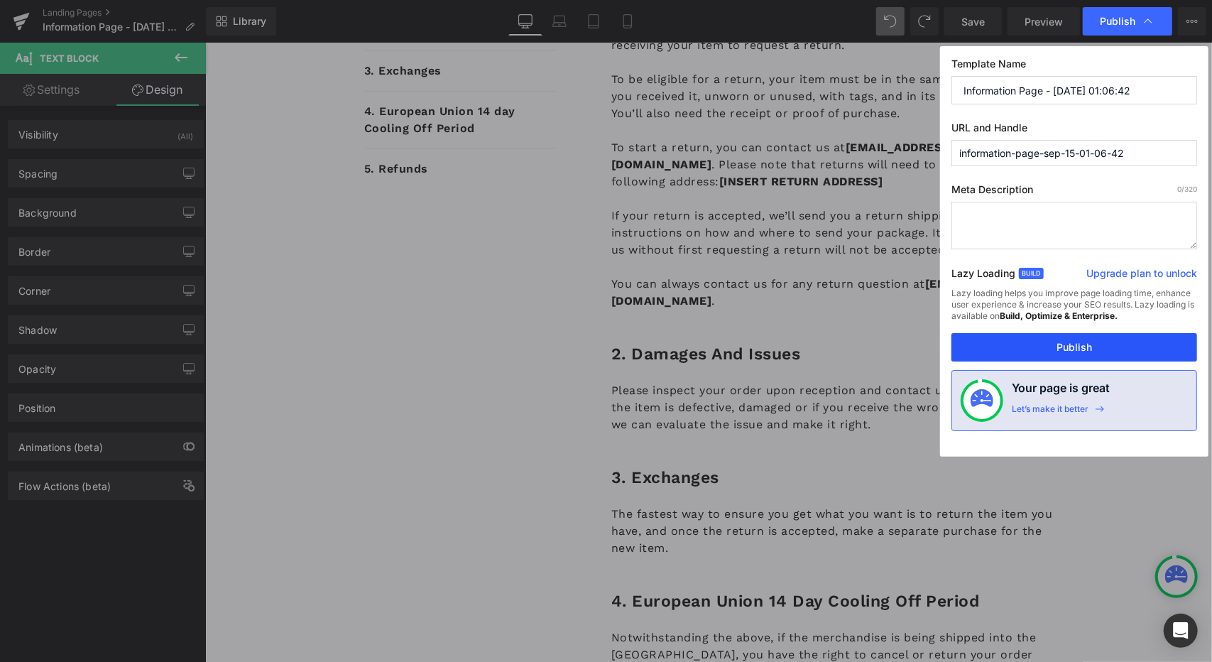
click at [1121, 337] on button "Publish" at bounding box center [1075, 347] width 246 height 28
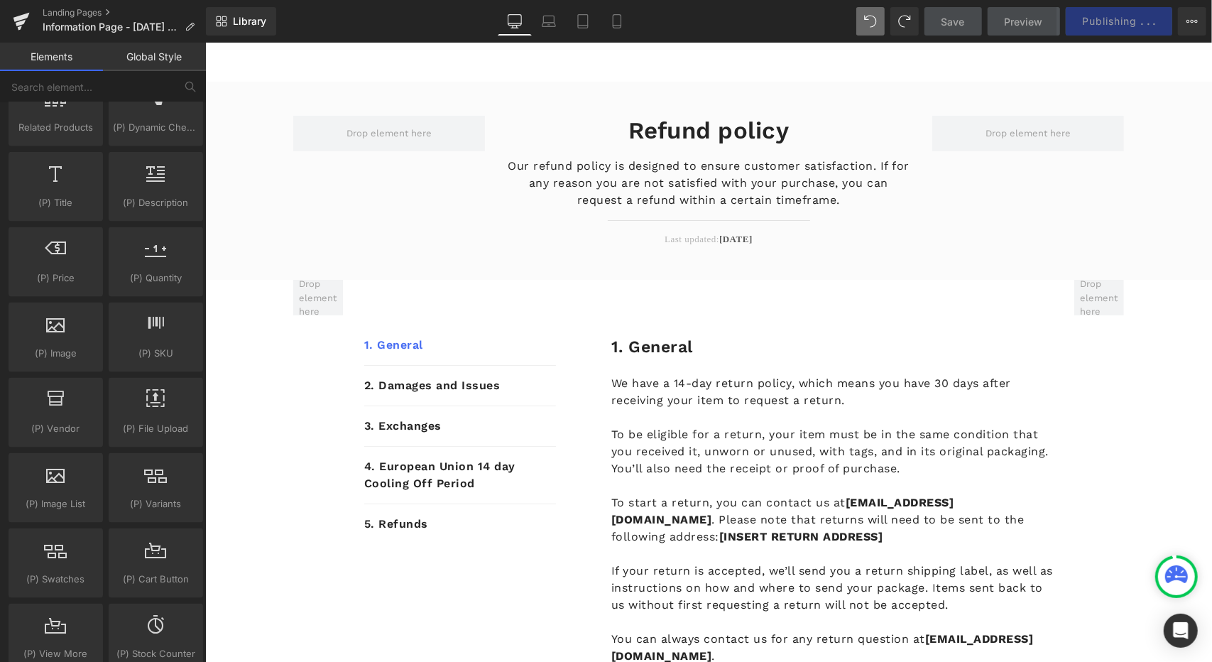
drag, startPoint x: 869, startPoint y: 487, endPoint x: 801, endPoint y: 131, distance: 362.9
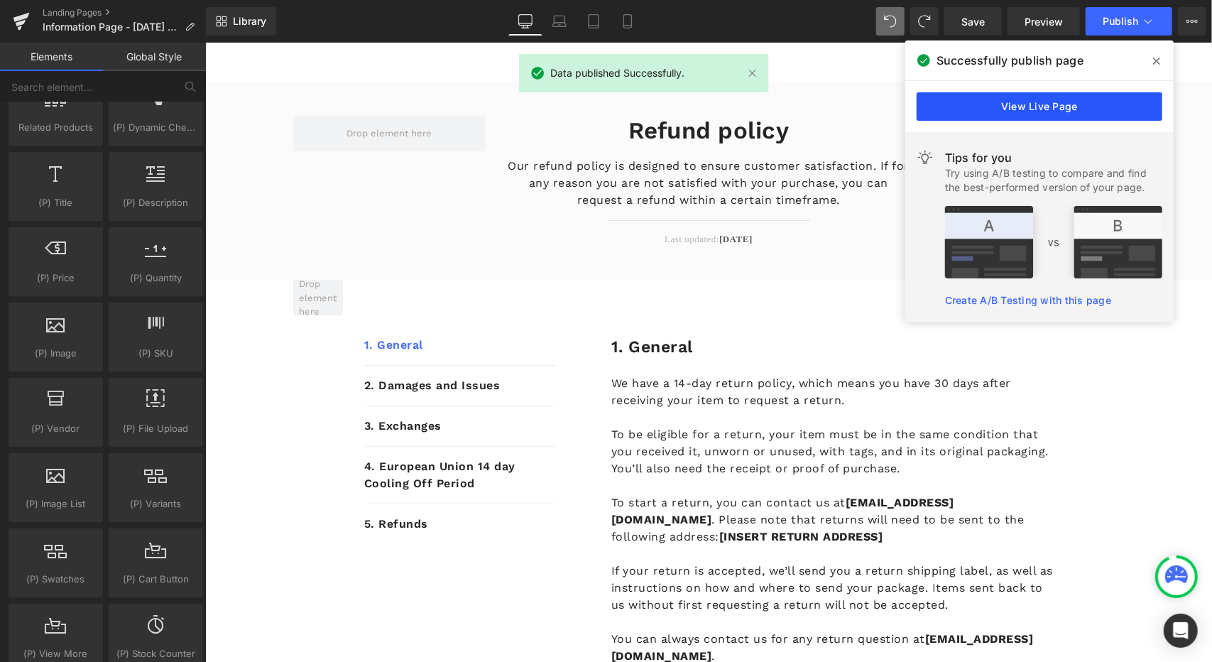
click at [1055, 104] on link "View Live Page" at bounding box center [1040, 106] width 246 height 28
